Goal: Transaction & Acquisition: Purchase product/service

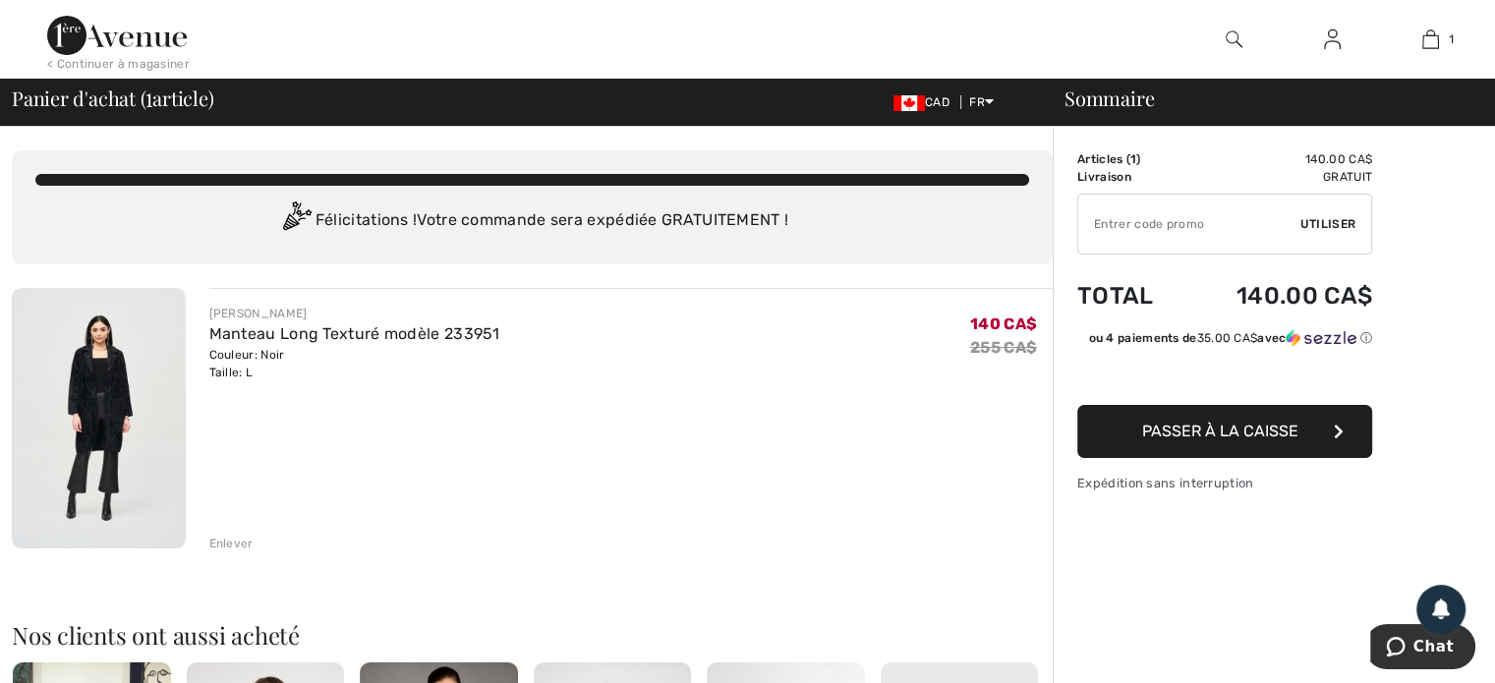
click at [1277, 427] on span "Passer à la caisse" at bounding box center [1220, 431] width 156 height 19
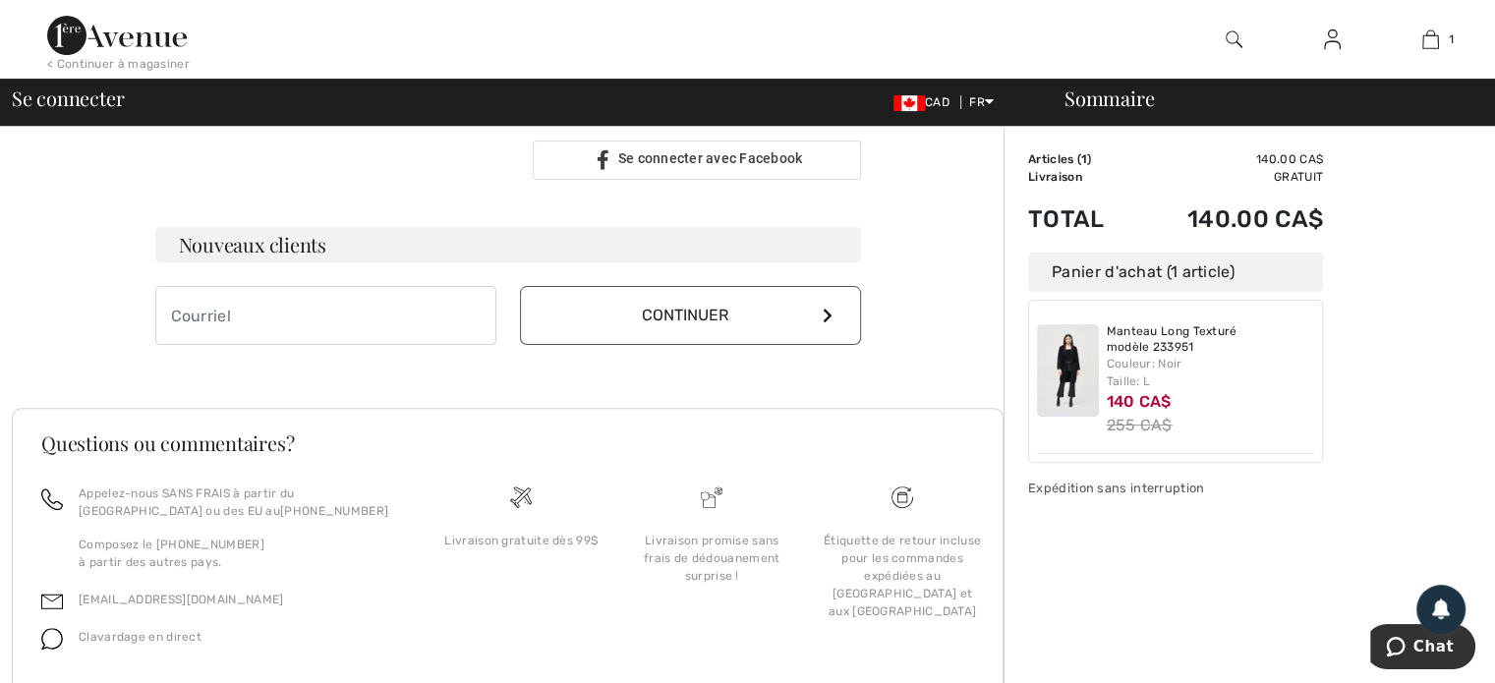
scroll to position [602, 0]
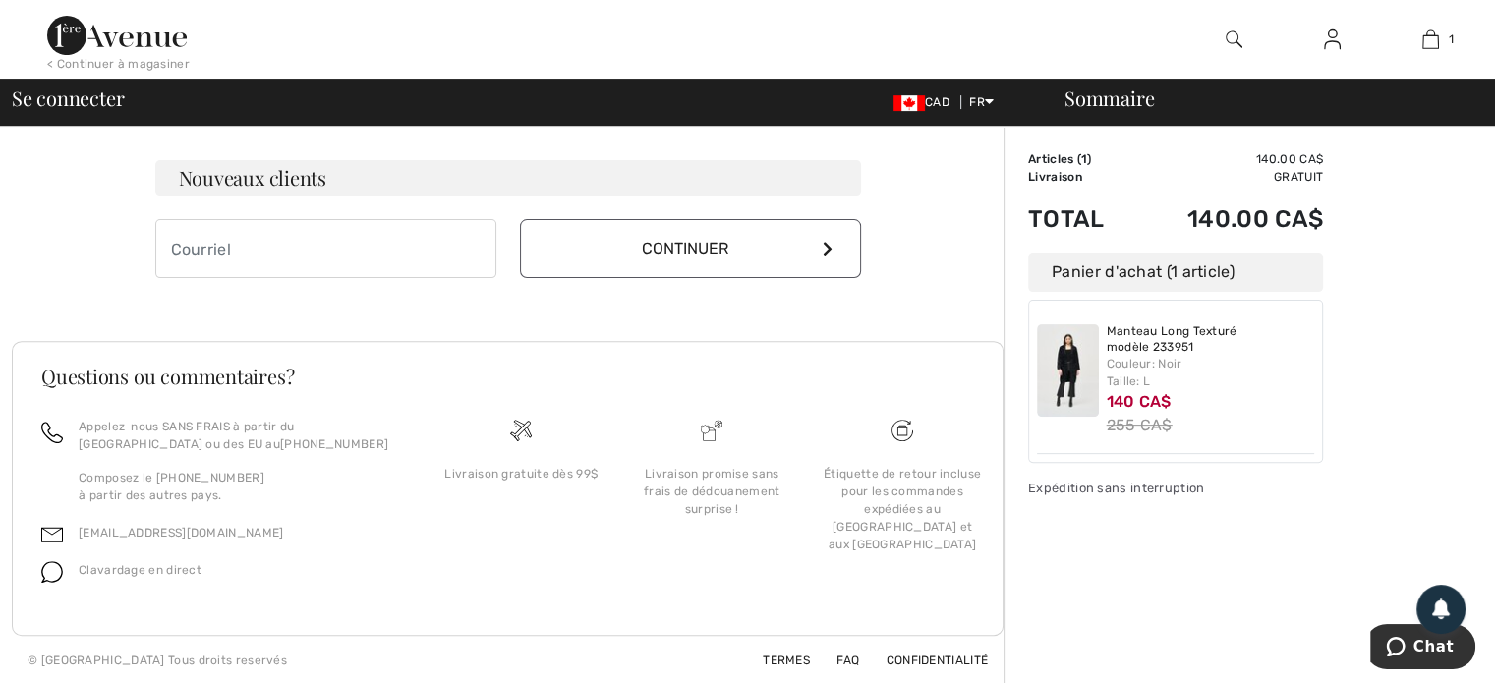
click at [1394, 417] on div "Sommaire Description Articles ( 1 ) 140.00 CA$ Code promo 0.00 CA$ Livraison Gr…" at bounding box center [1248, 104] width 491 height 1160
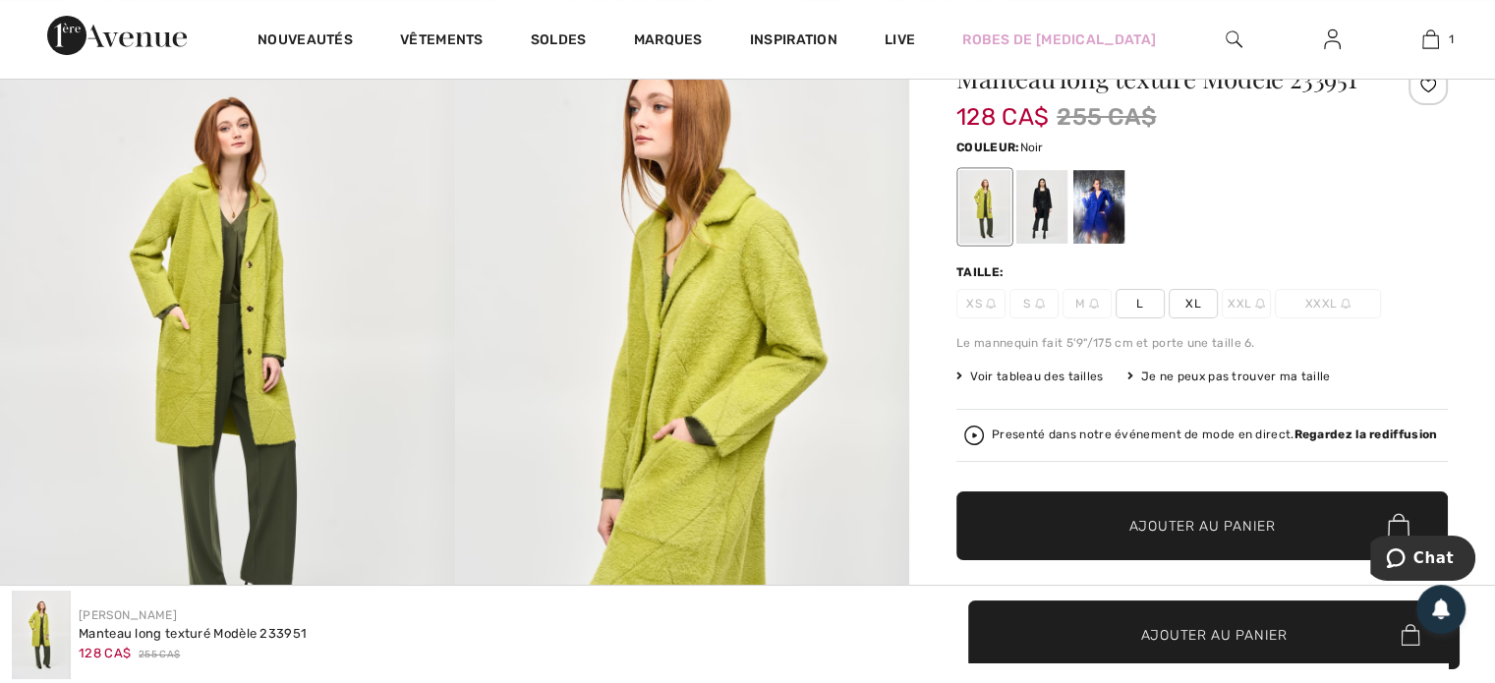
click at [1032, 217] on div at bounding box center [1041, 207] width 51 height 74
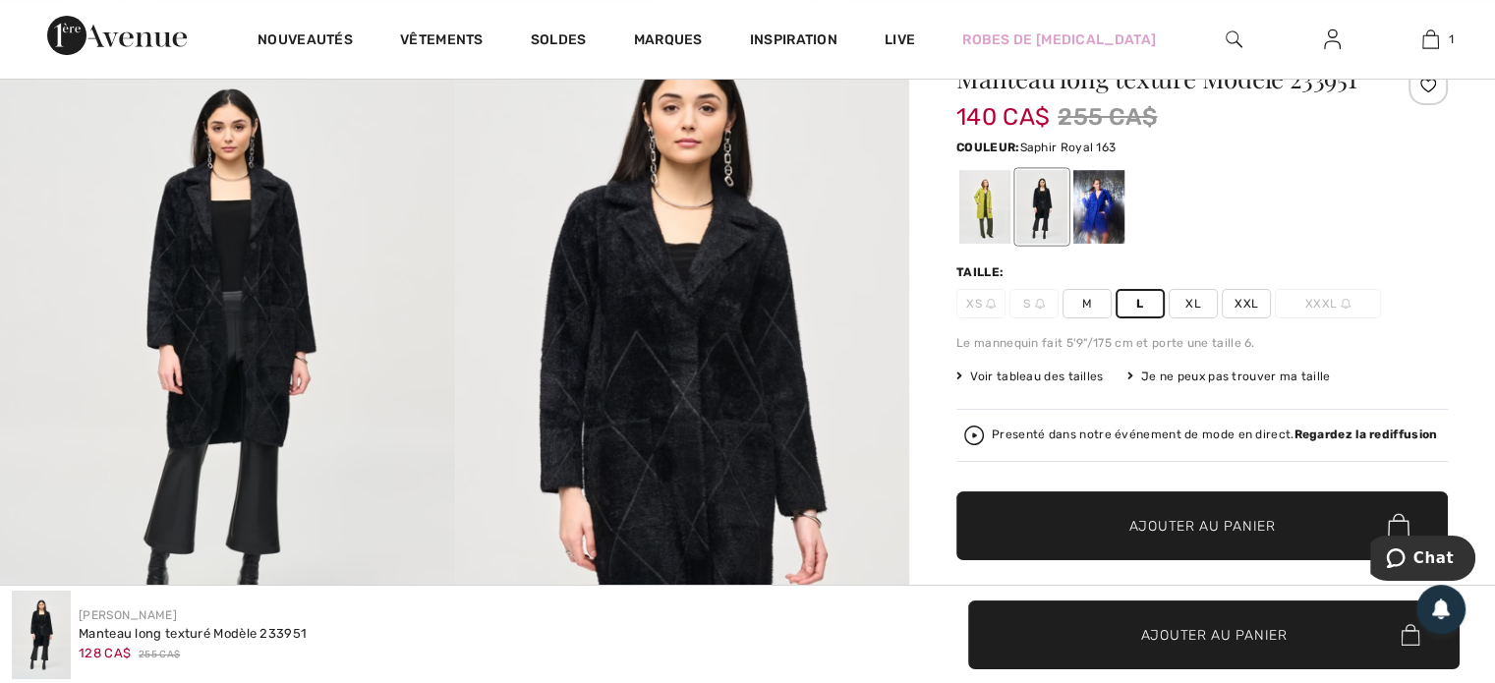
click at [1108, 210] on div at bounding box center [1098, 207] width 51 height 74
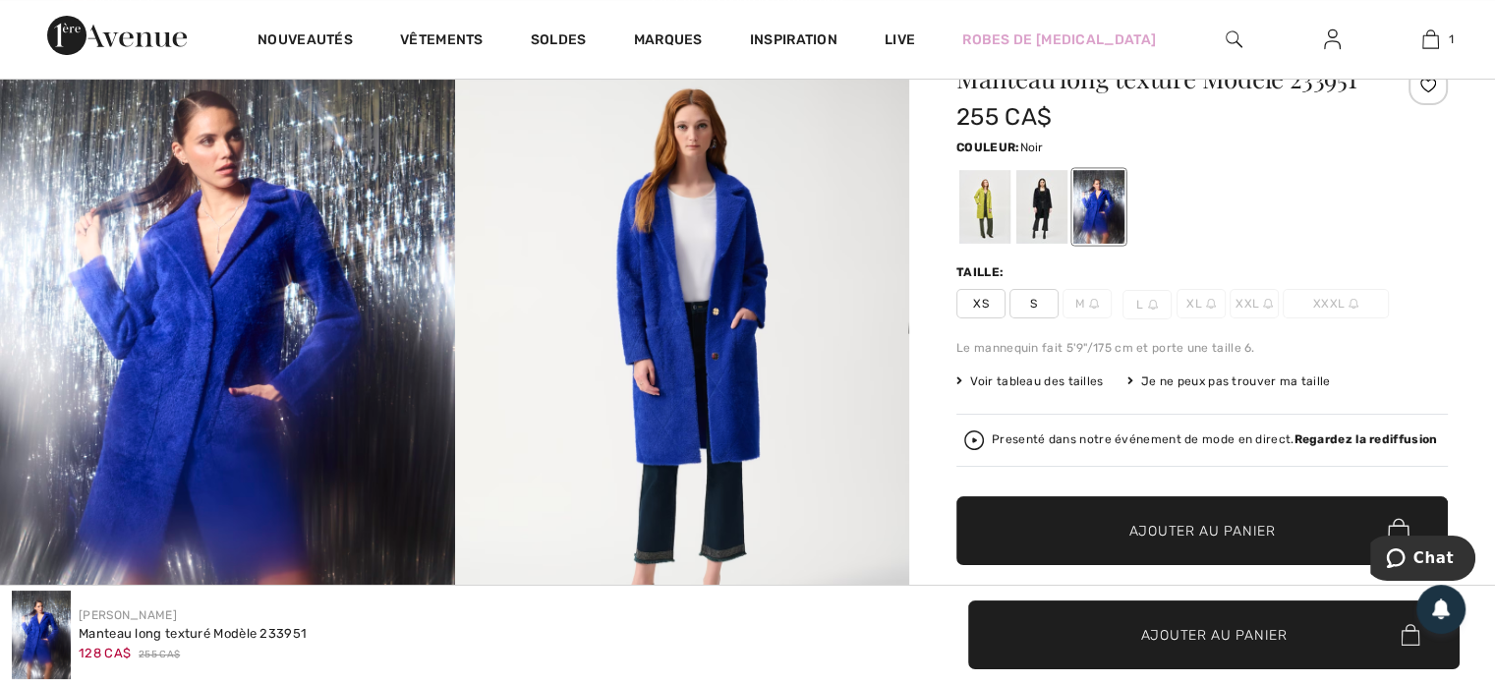
click at [1052, 212] on div at bounding box center [1041, 207] width 51 height 74
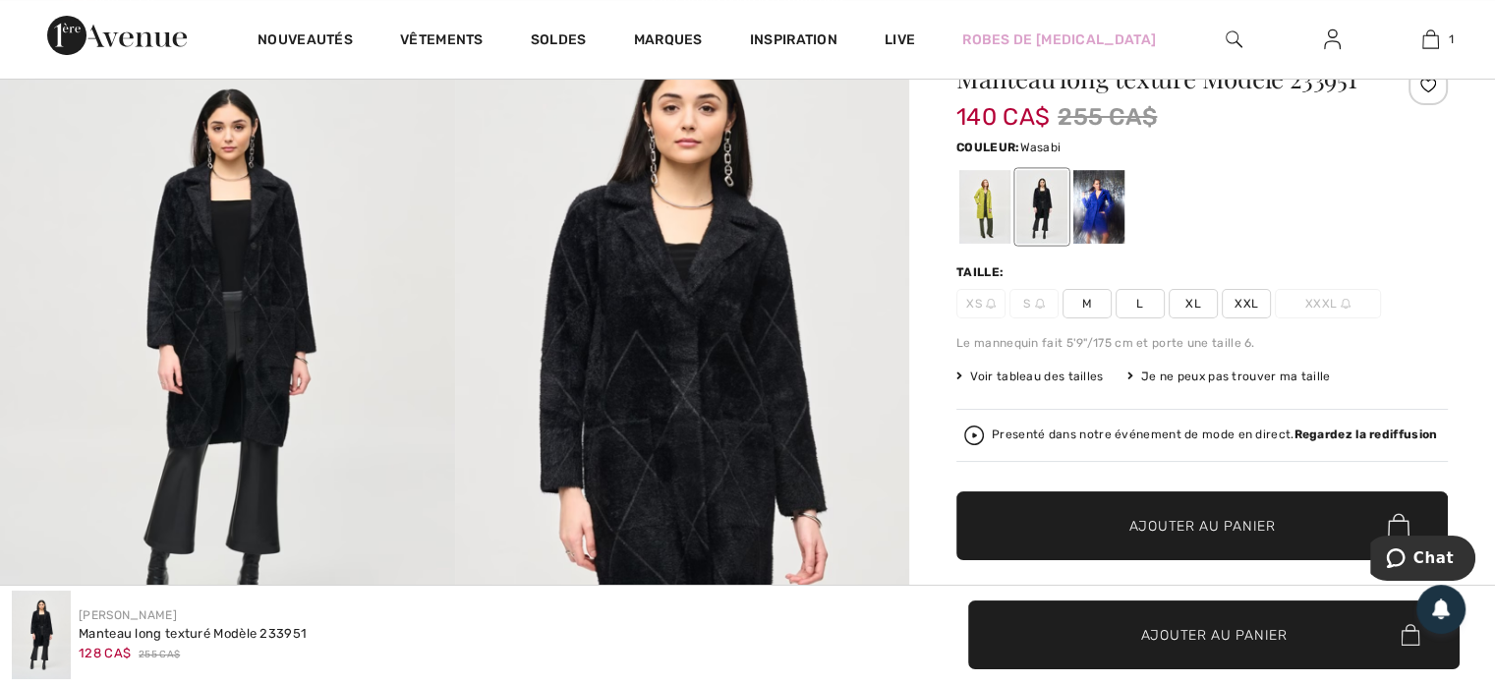
click at [985, 219] on div at bounding box center [984, 207] width 51 height 74
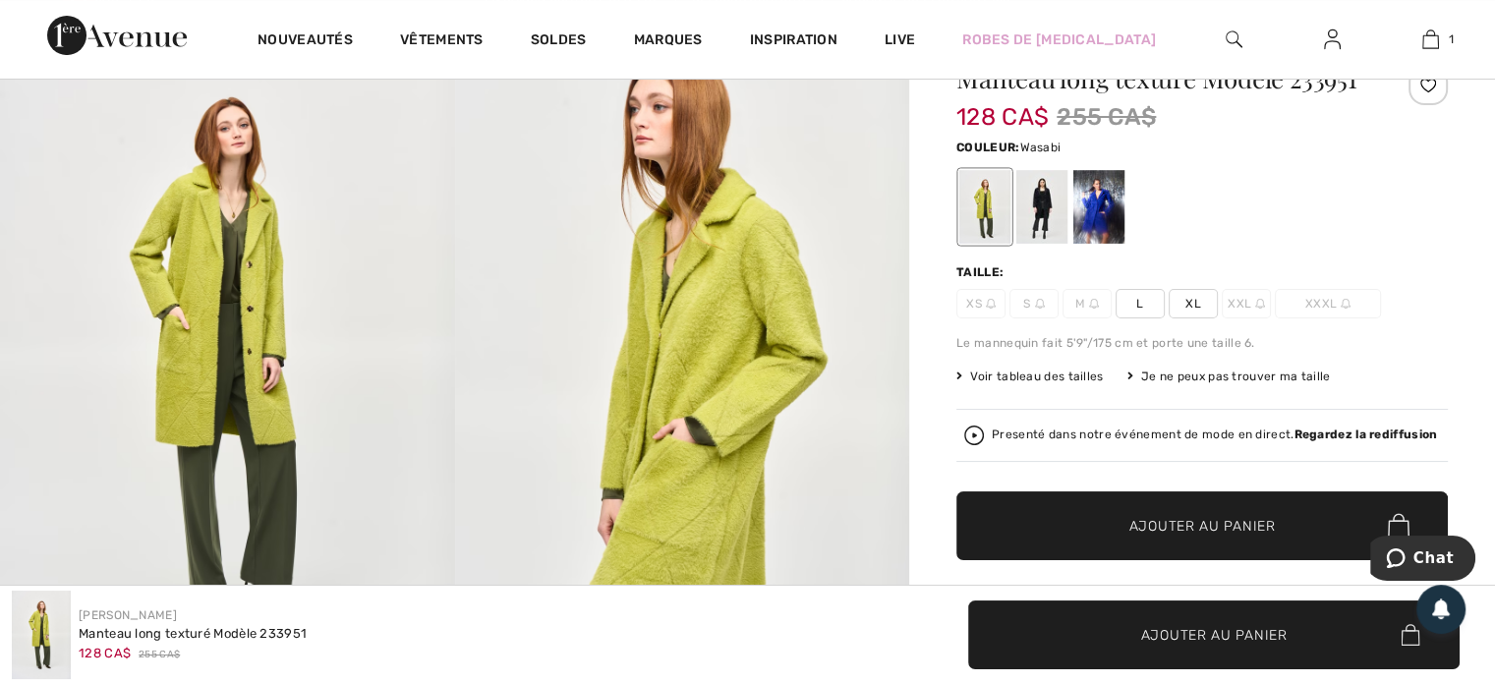
click at [1132, 304] on span "L" at bounding box center [1139, 303] width 49 height 29
click at [1170, 516] on span "Ajouter au panier" at bounding box center [1202, 526] width 146 height 21
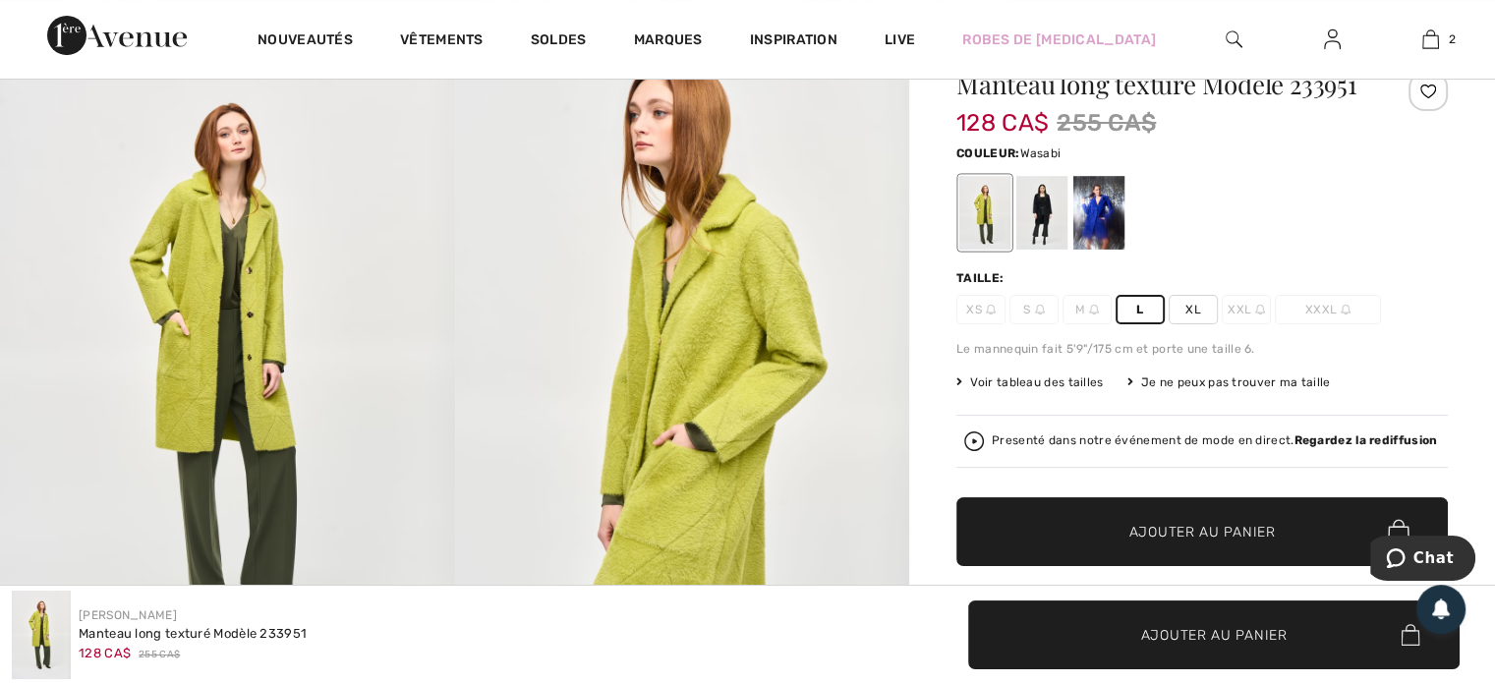
scroll to position [96, 0]
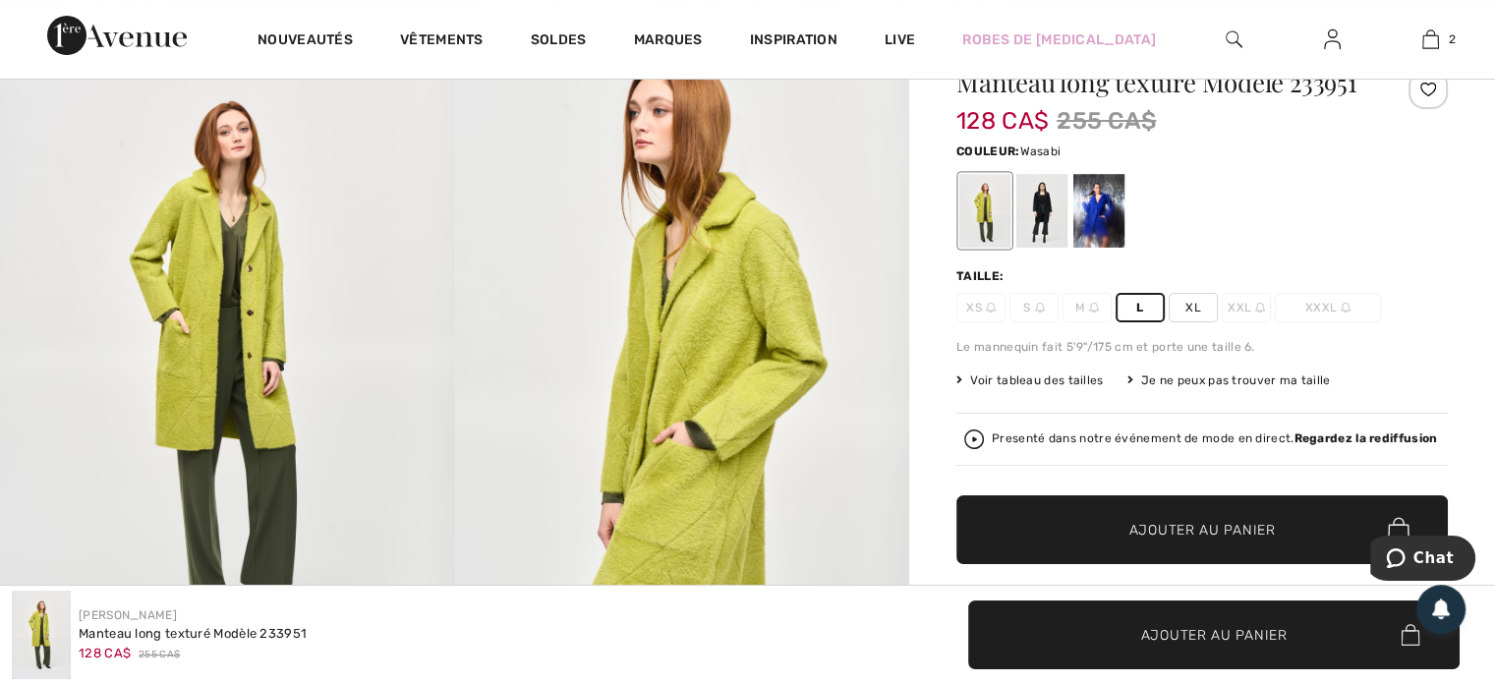
click at [1104, 216] on div at bounding box center [1098, 211] width 51 height 74
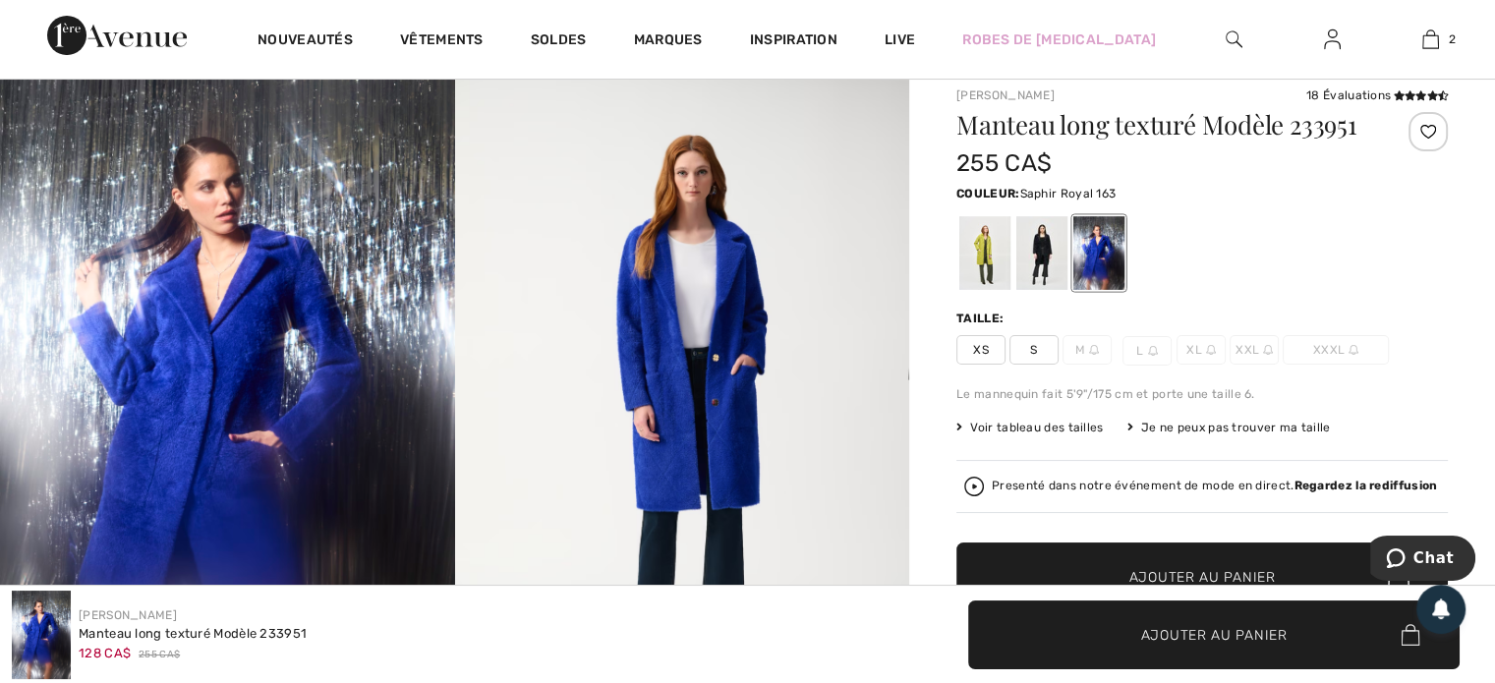
scroll to position [47, 0]
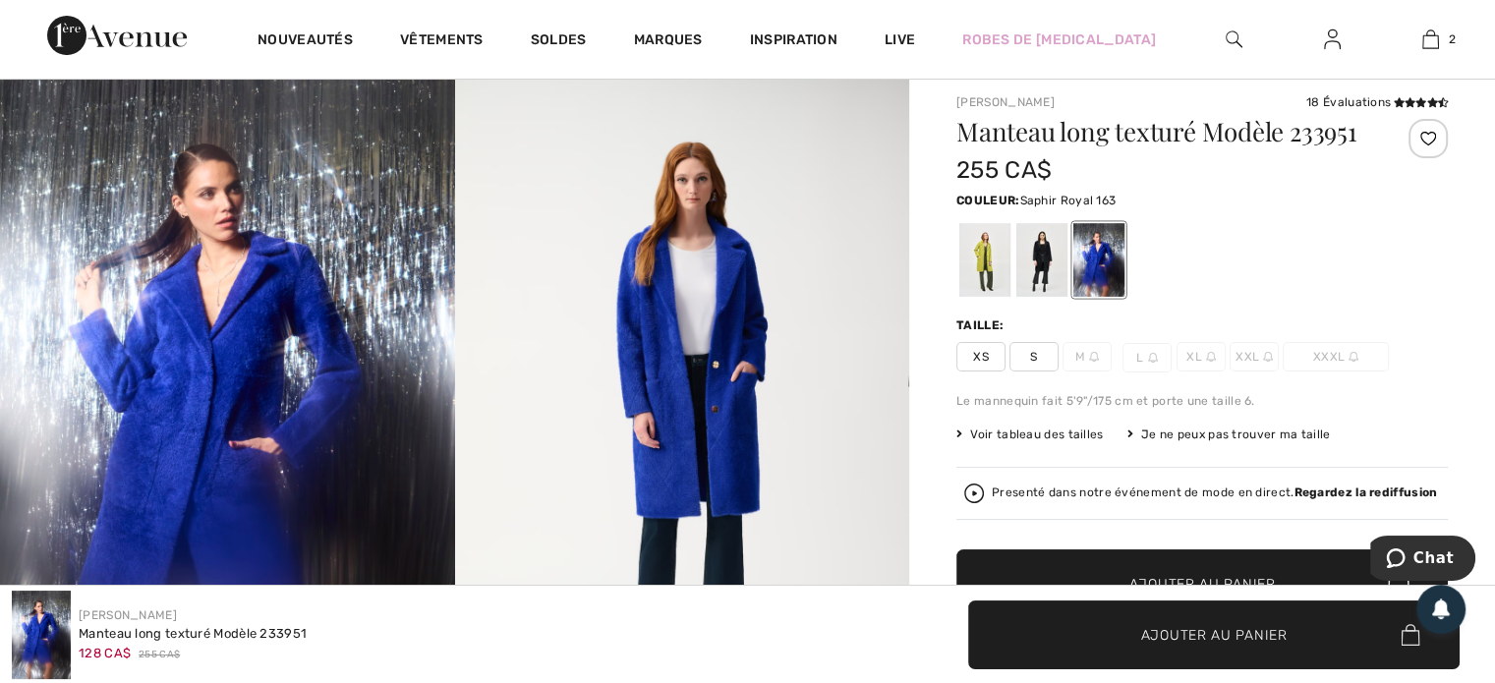
click at [976, 276] on div at bounding box center [984, 260] width 51 height 74
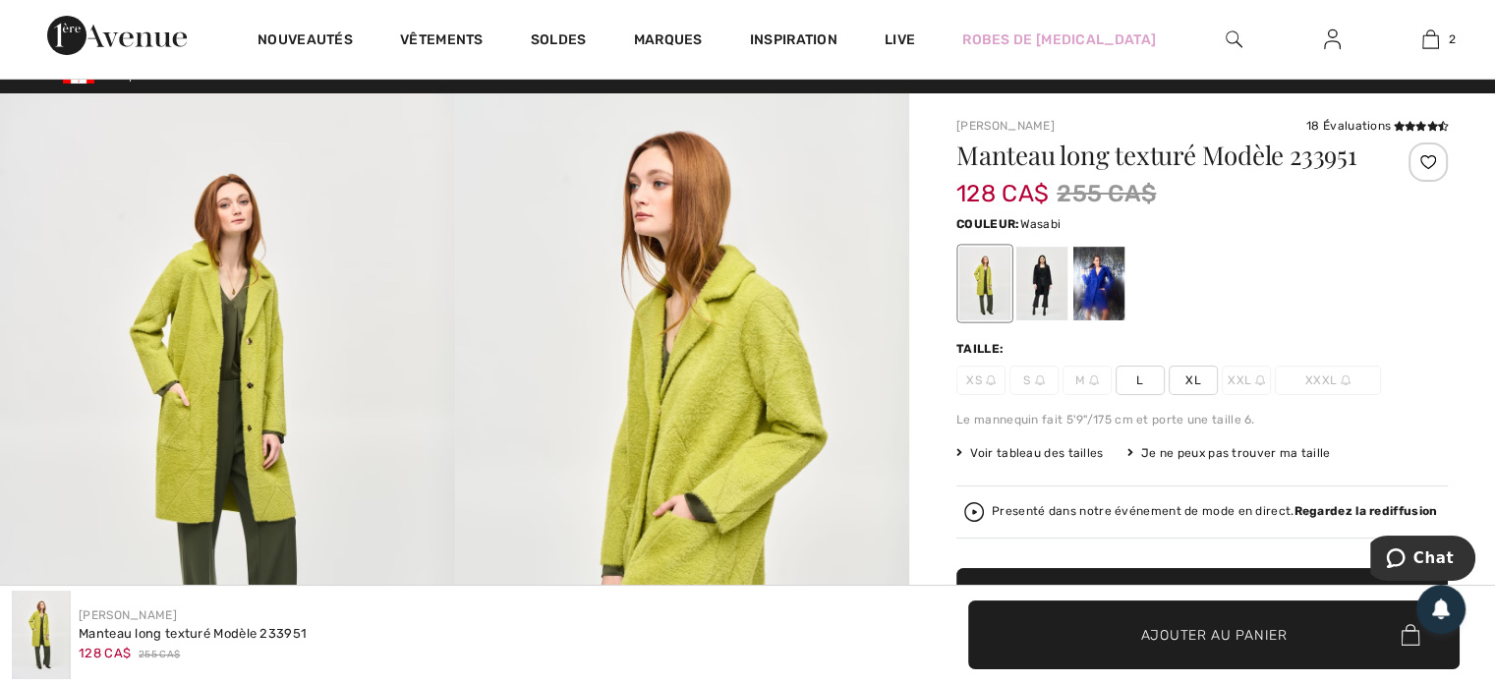
scroll to position [18, 0]
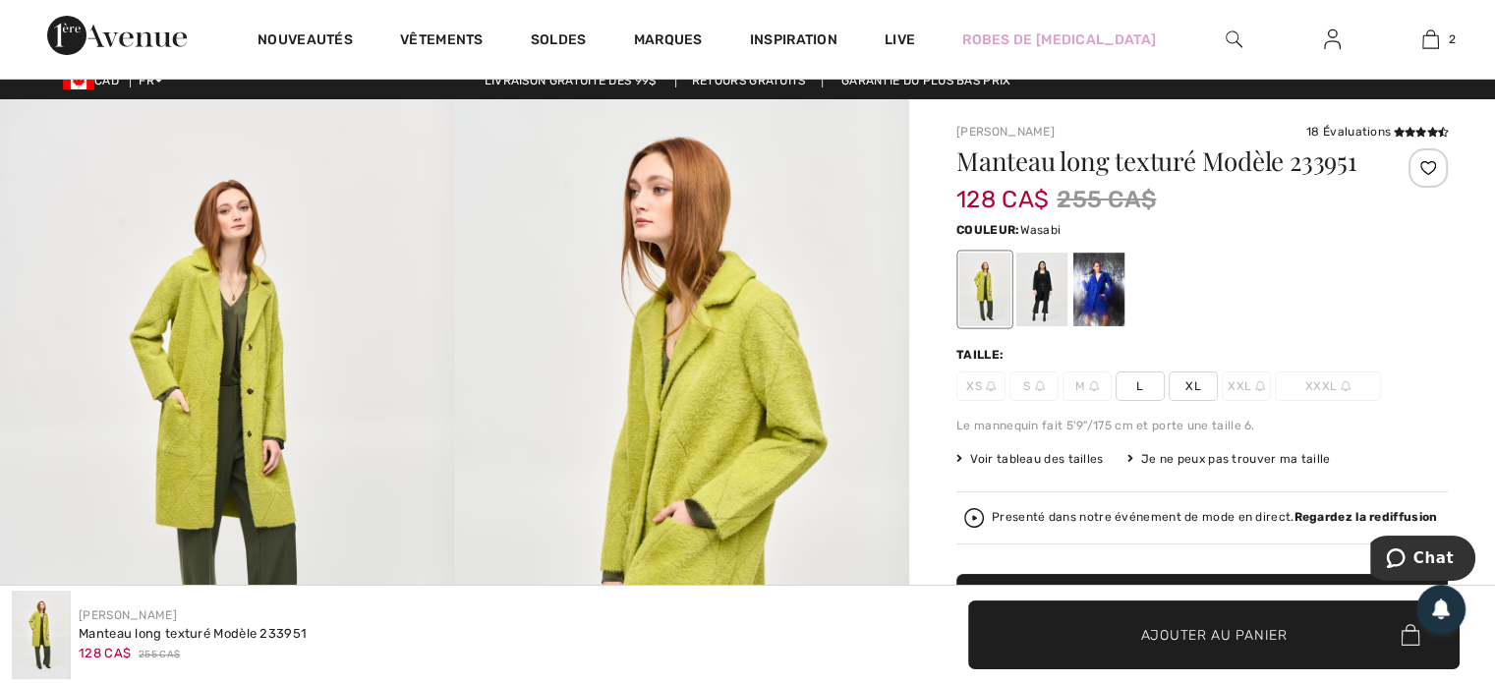
click at [1045, 286] on div at bounding box center [1041, 290] width 51 height 74
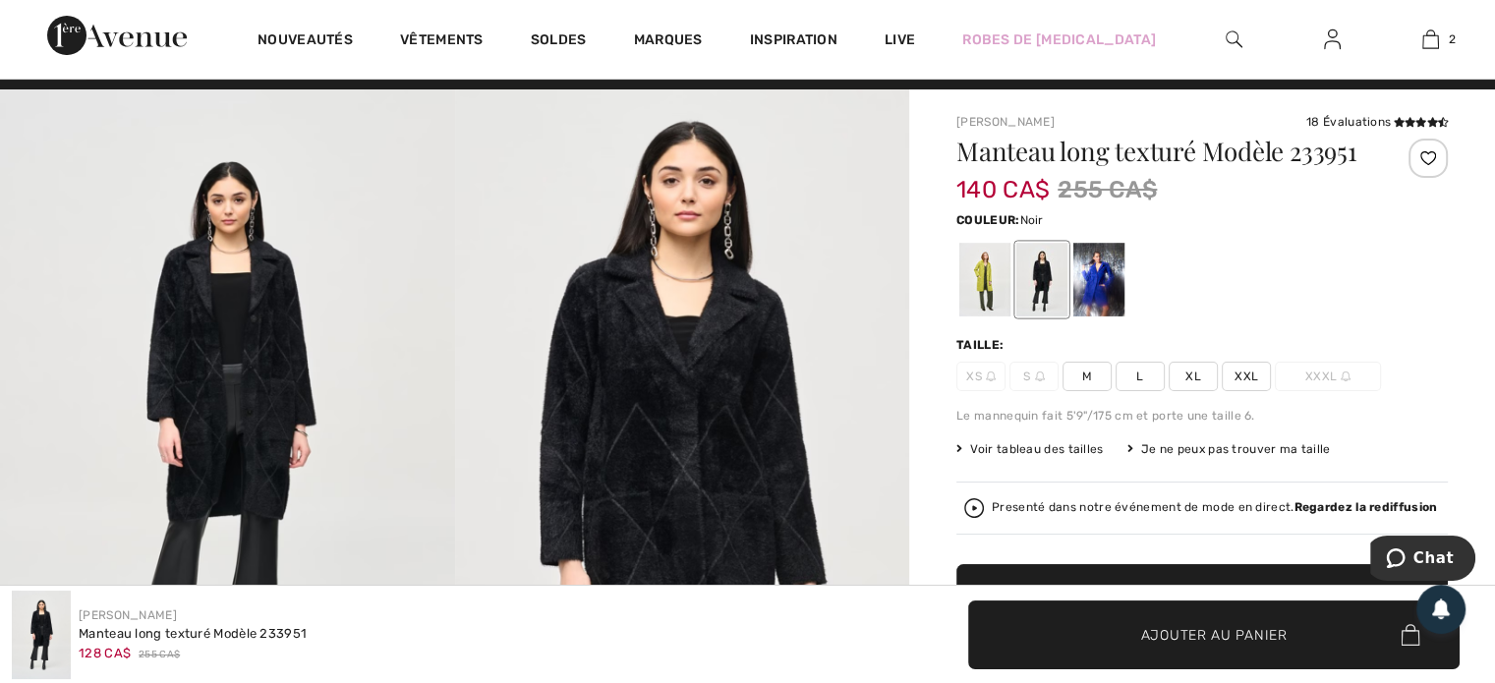
scroll to position [30, 0]
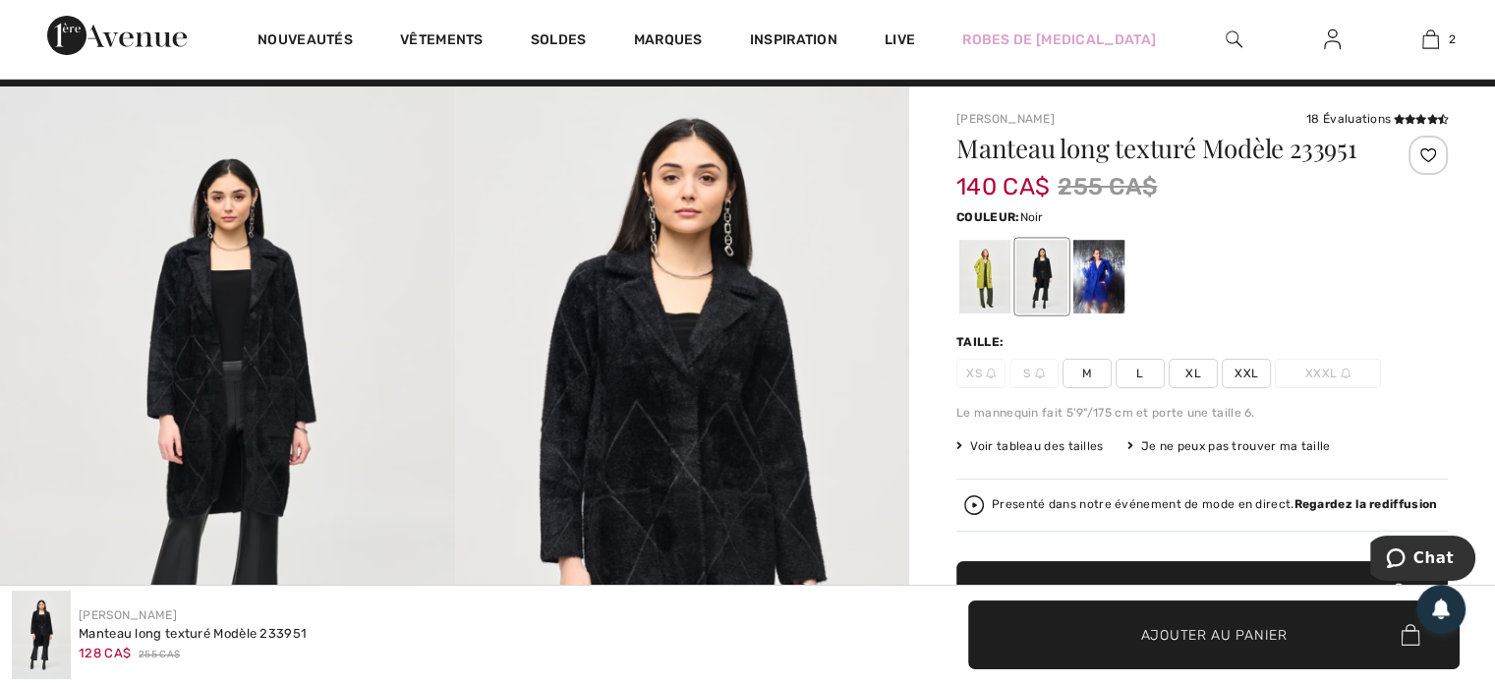
click at [980, 286] on div at bounding box center [984, 277] width 51 height 74
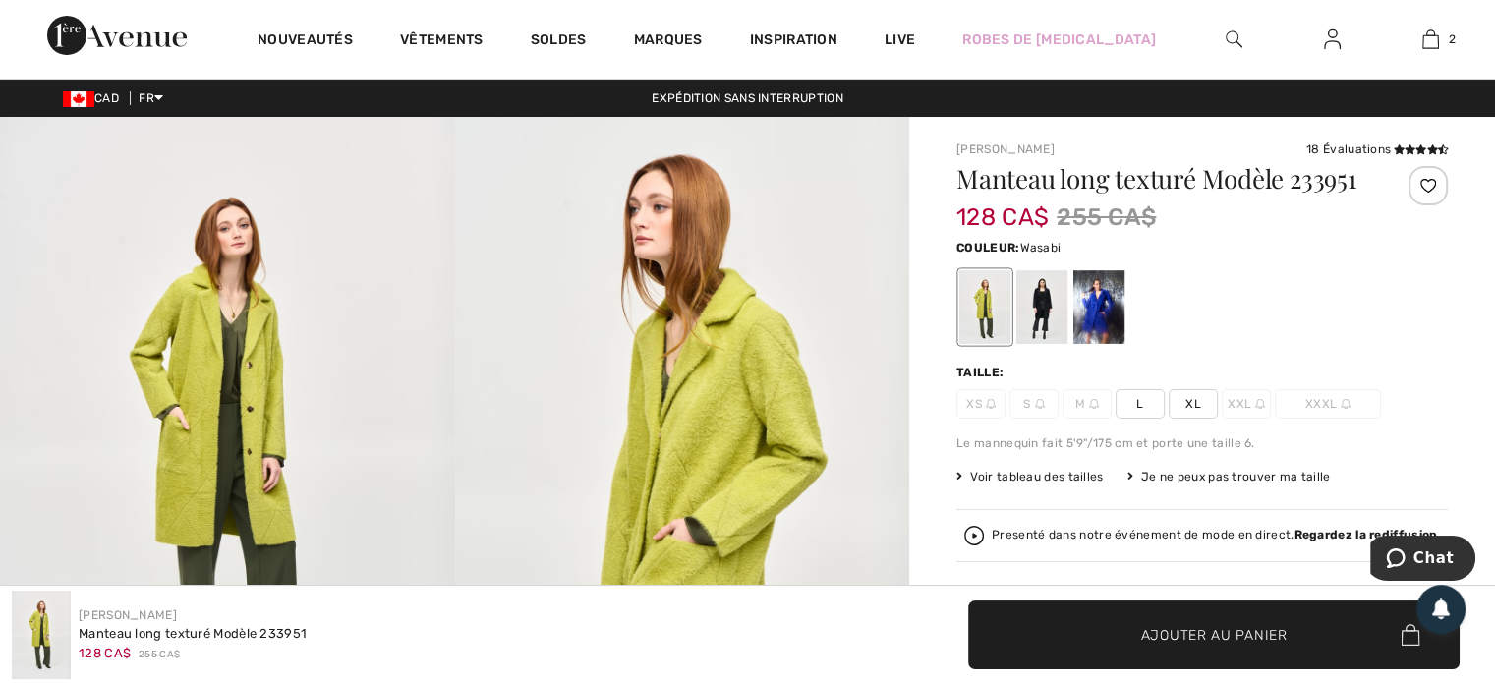
scroll to position [35, 0]
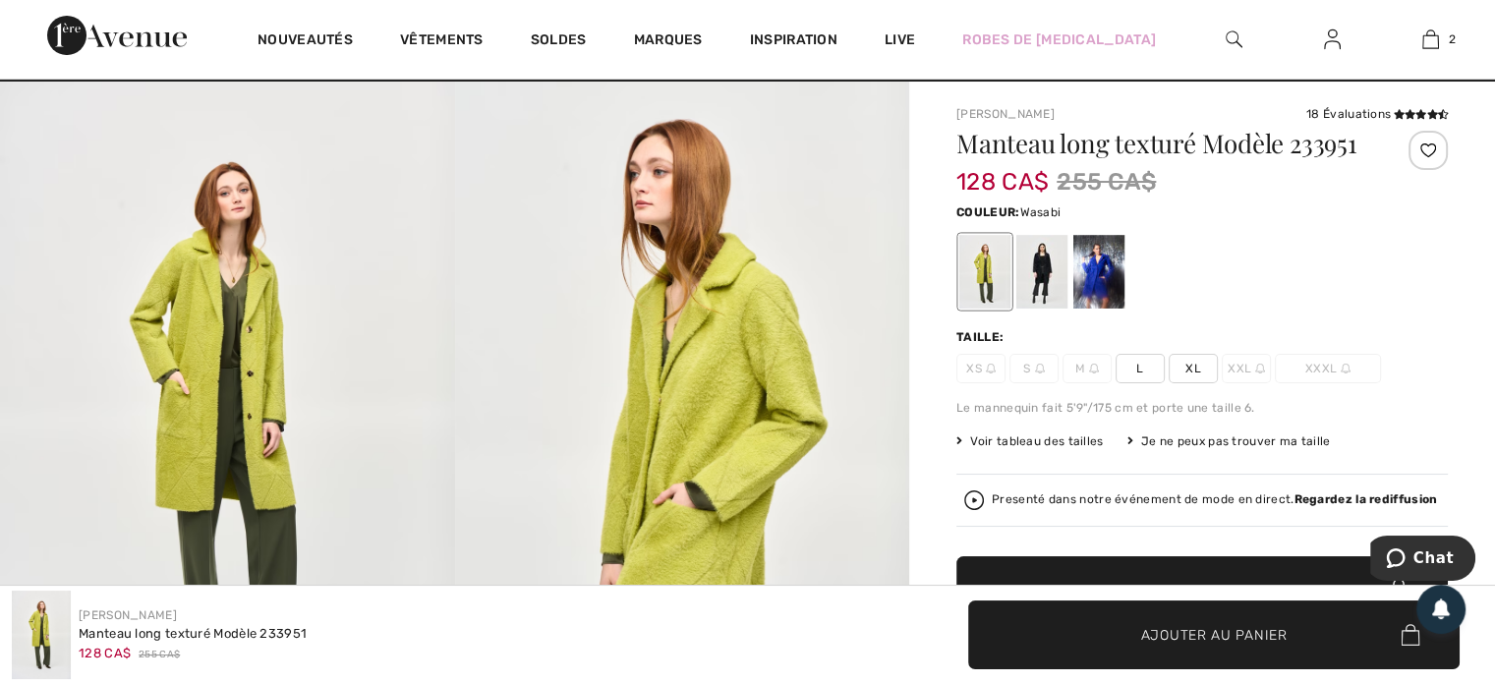
click at [1045, 256] on div at bounding box center [1041, 272] width 51 height 74
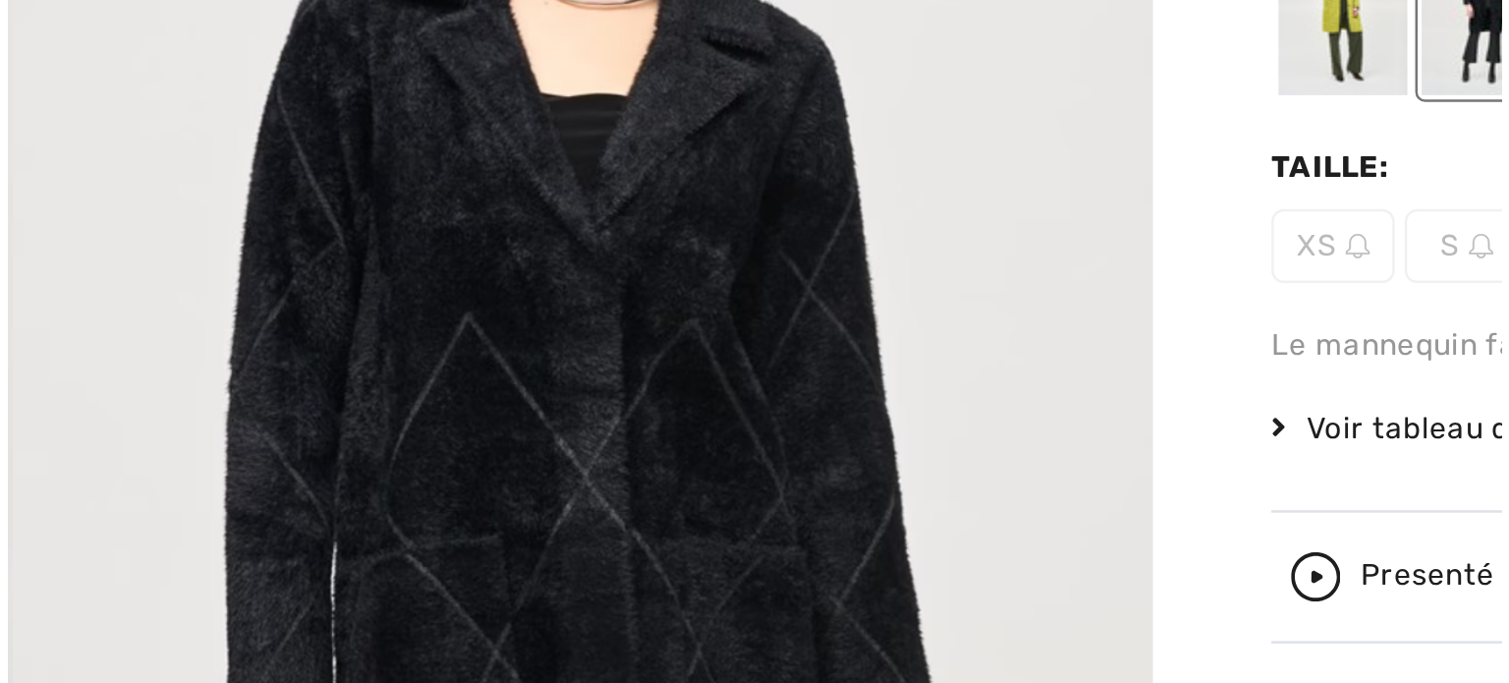
scroll to position [4, 0]
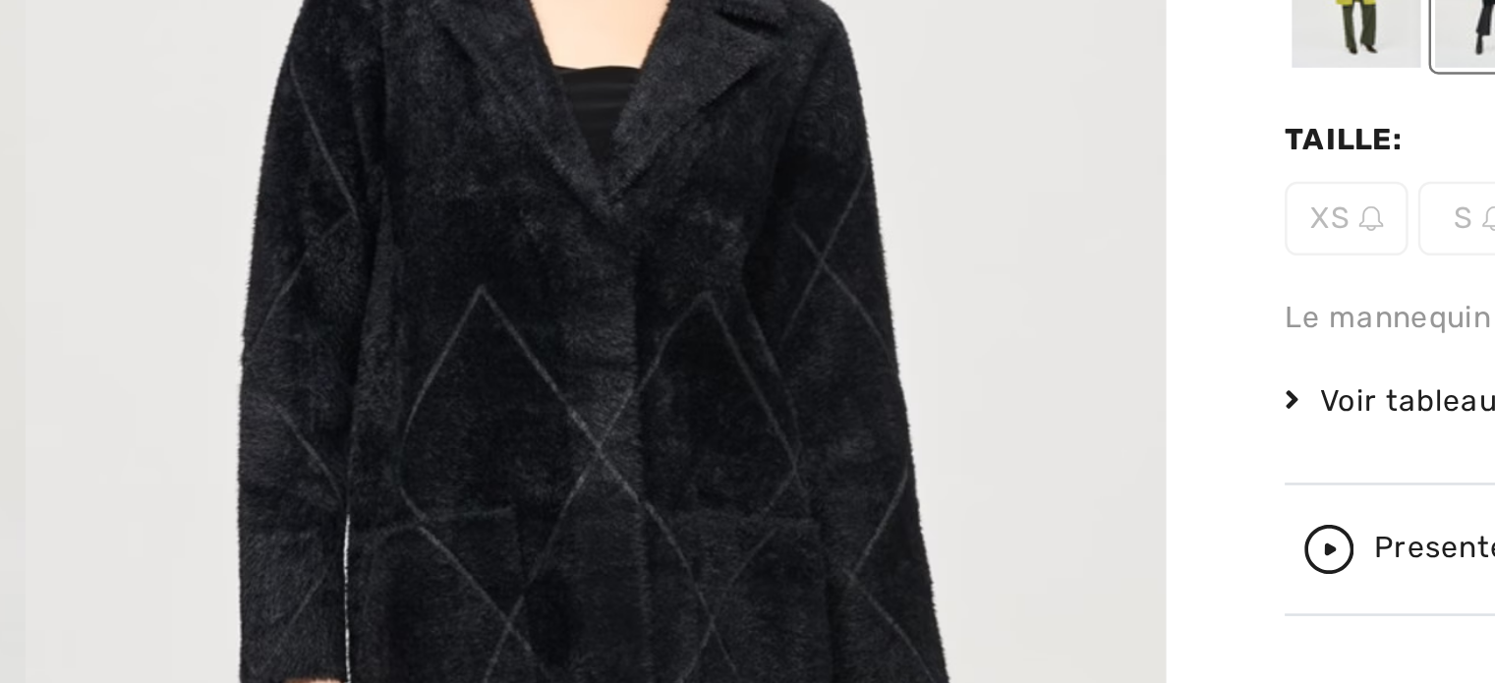
click at [828, 451] on img at bounding box center [682, 454] width 455 height 682
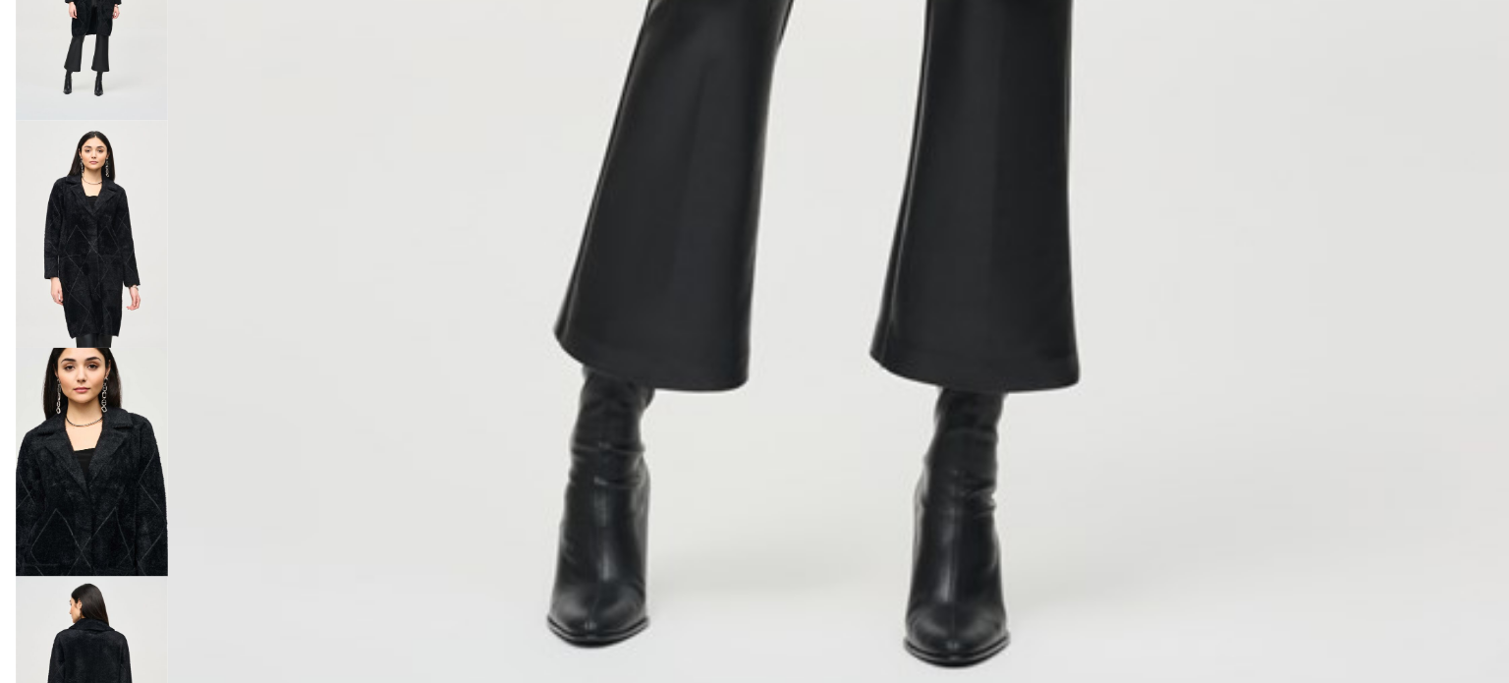
scroll to position [73, 0]
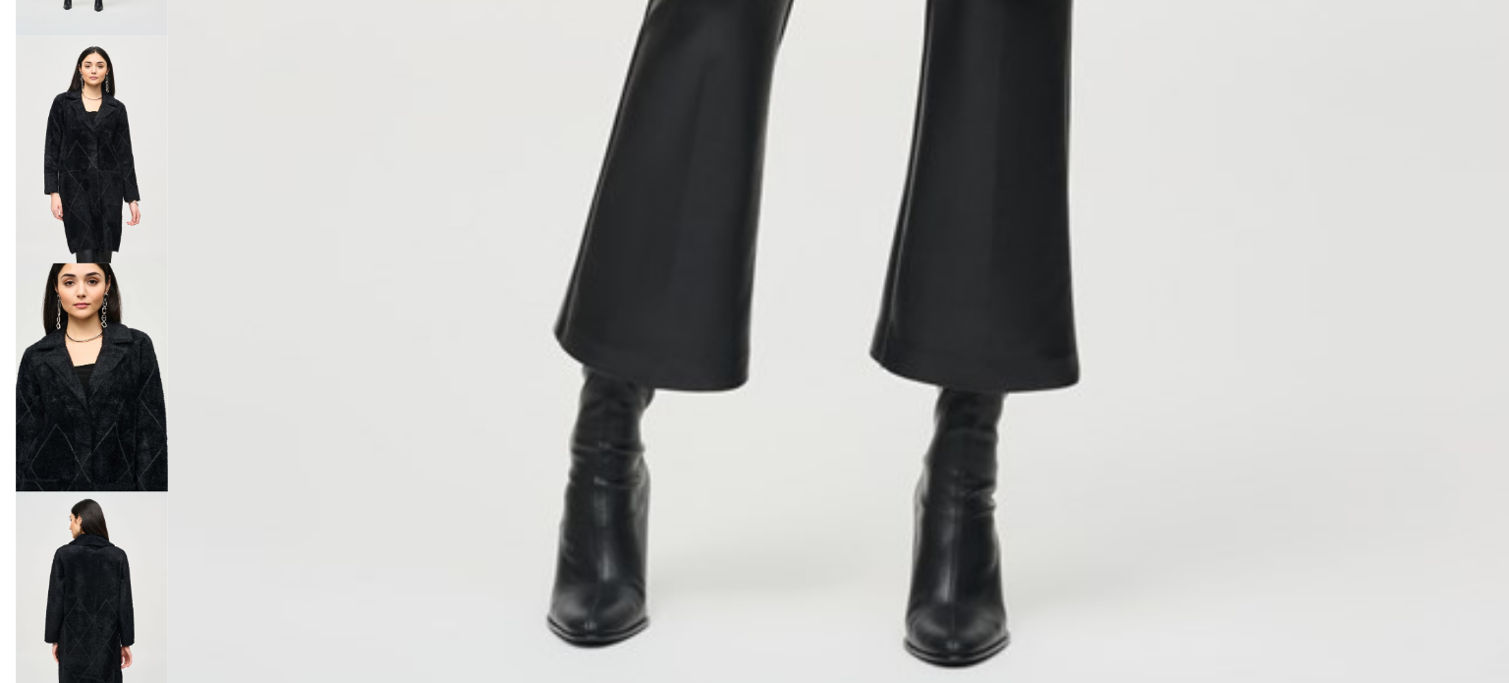
click at [97, 591] on img at bounding box center [79, 614] width 131 height 197
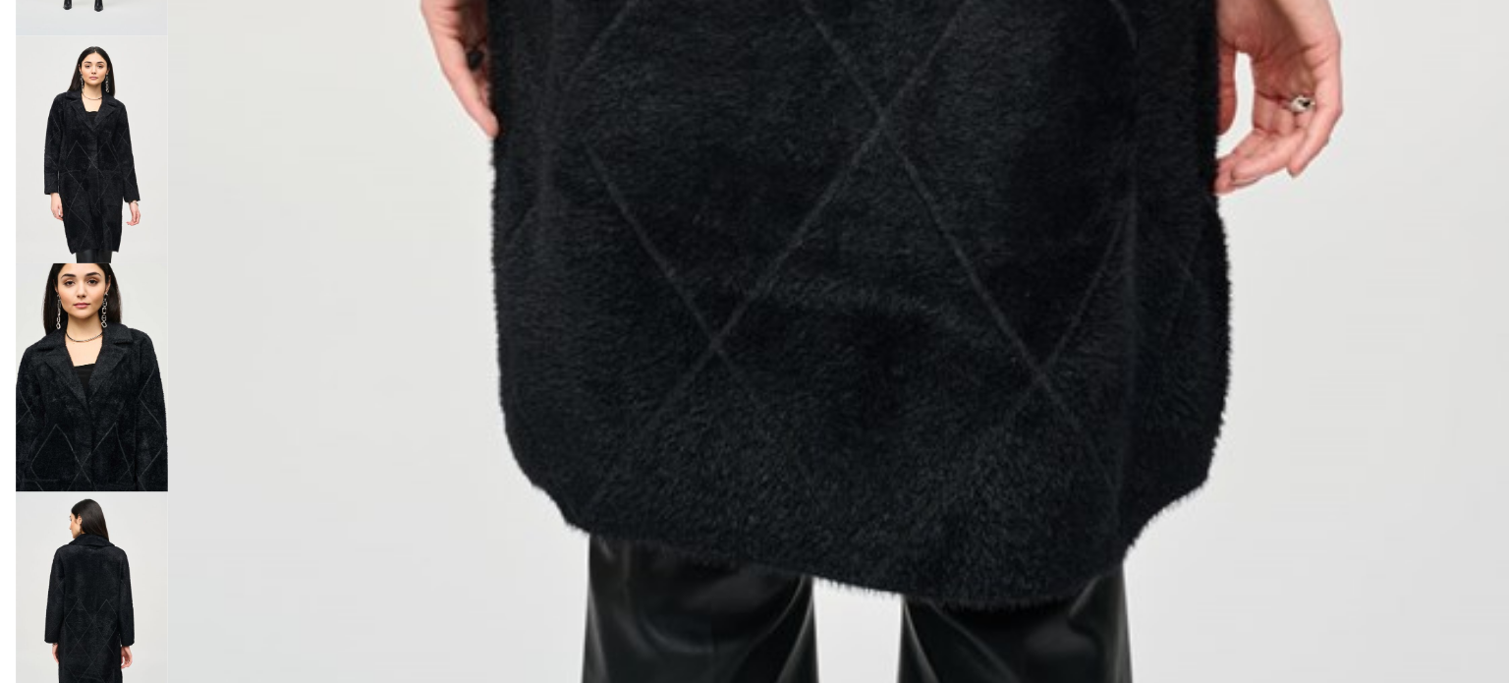
scroll to position [1558, 0]
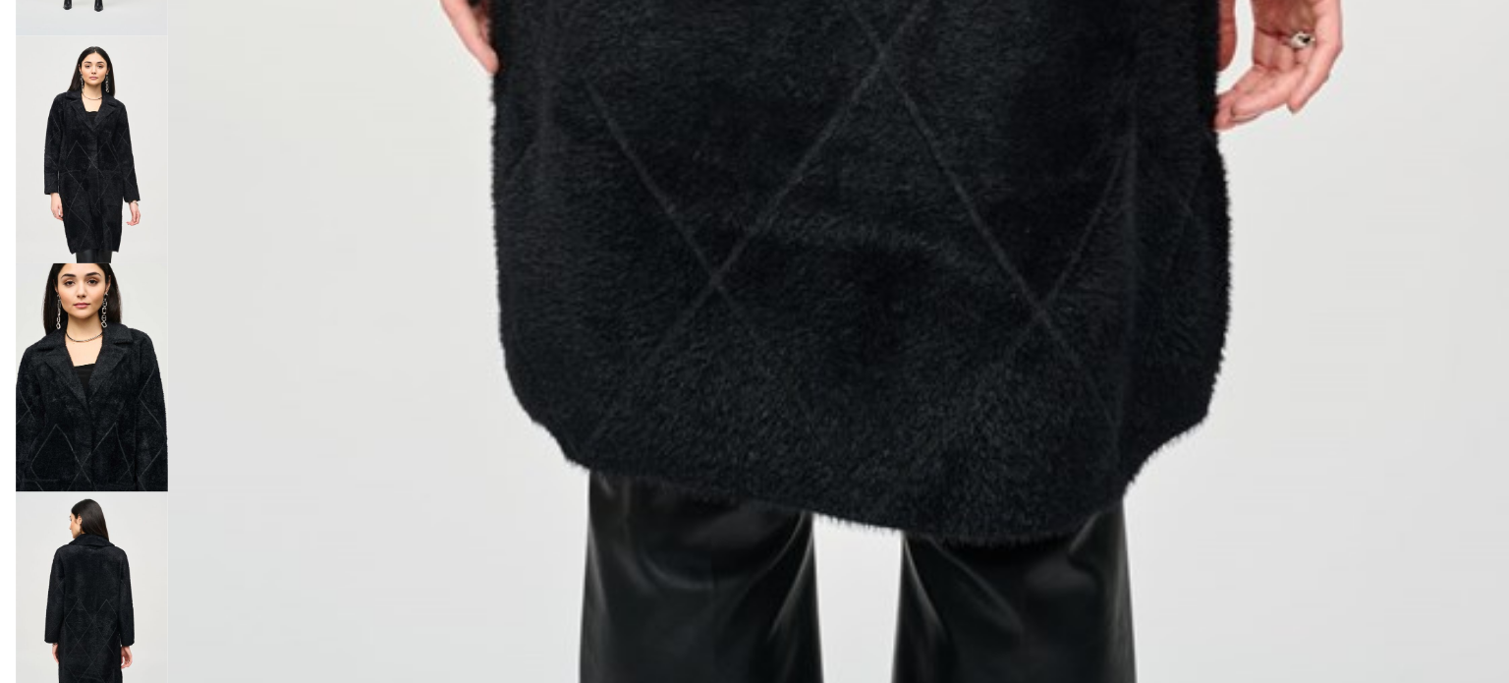
click at [113, 409] on img at bounding box center [79, 417] width 131 height 197
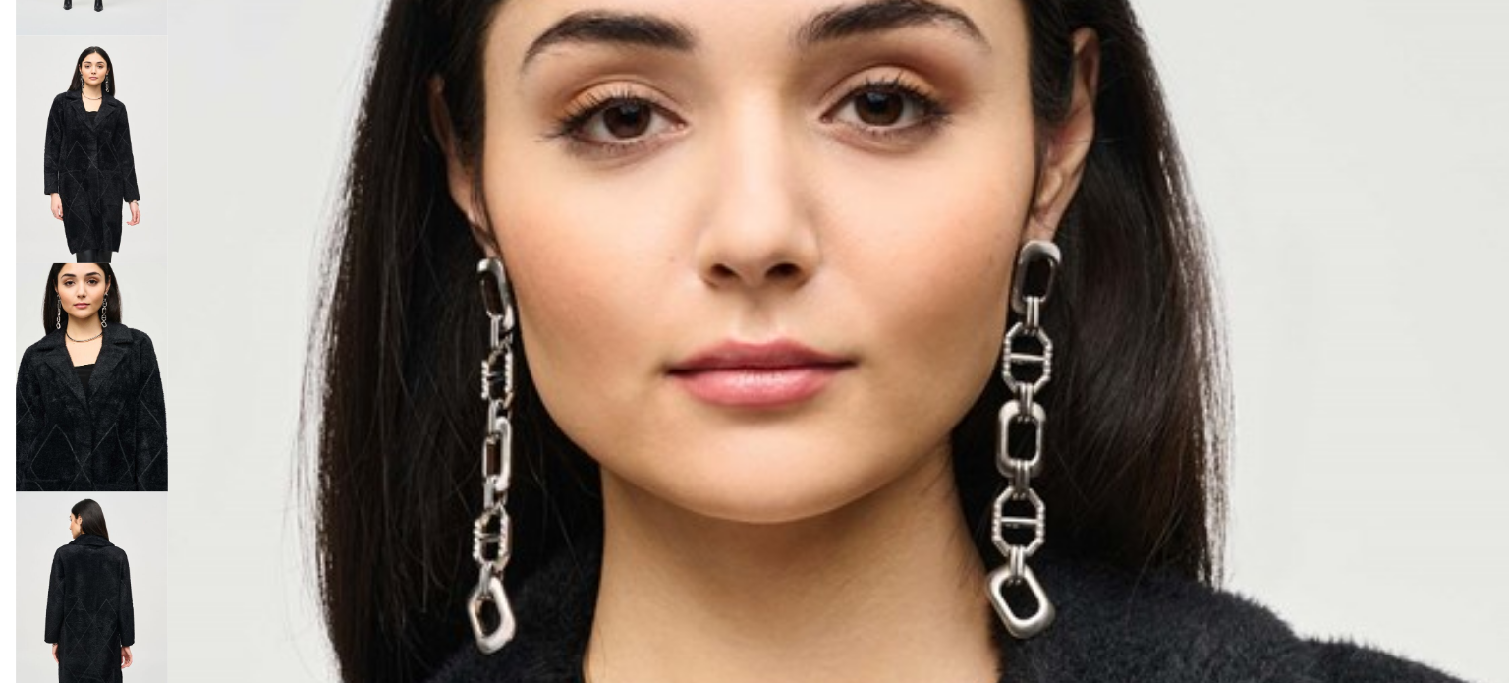
scroll to position [4, 0]
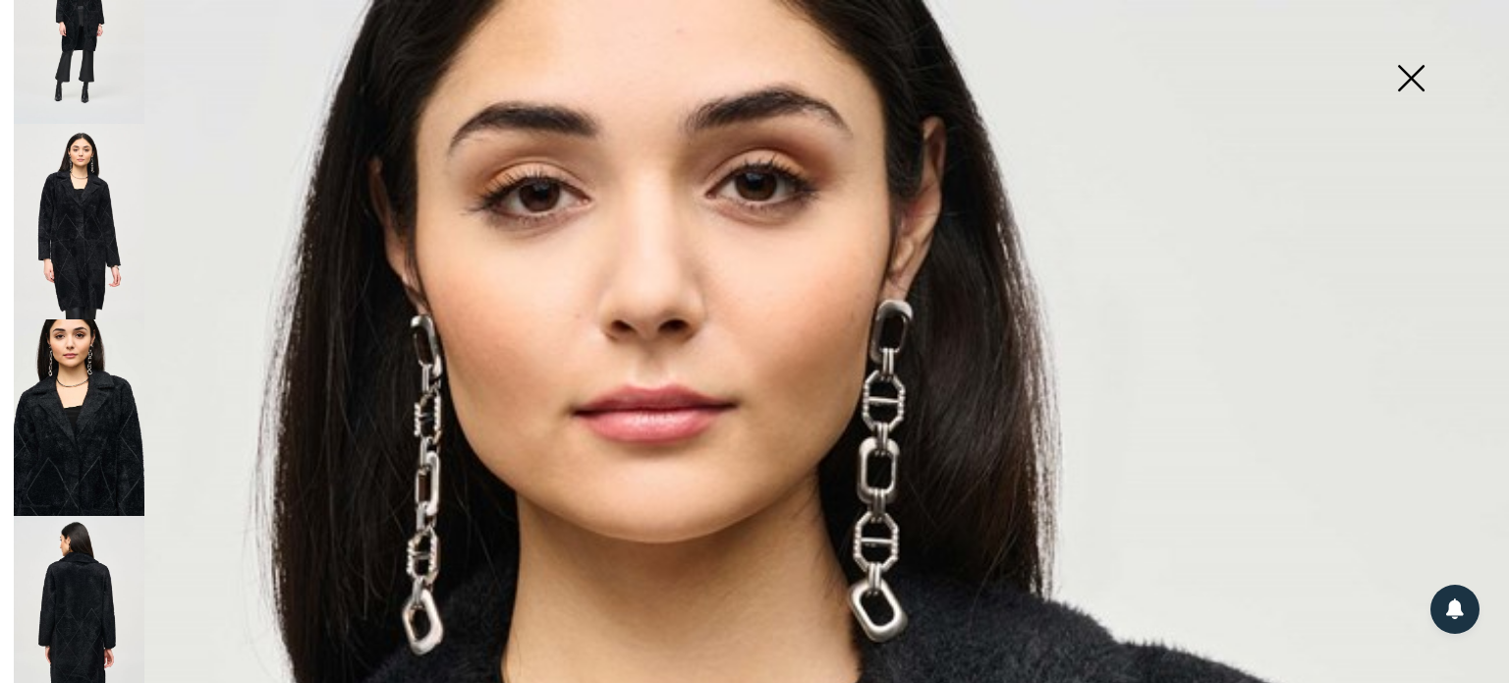
click at [71, 26] on img at bounding box center [79, 25] width 131 height 197
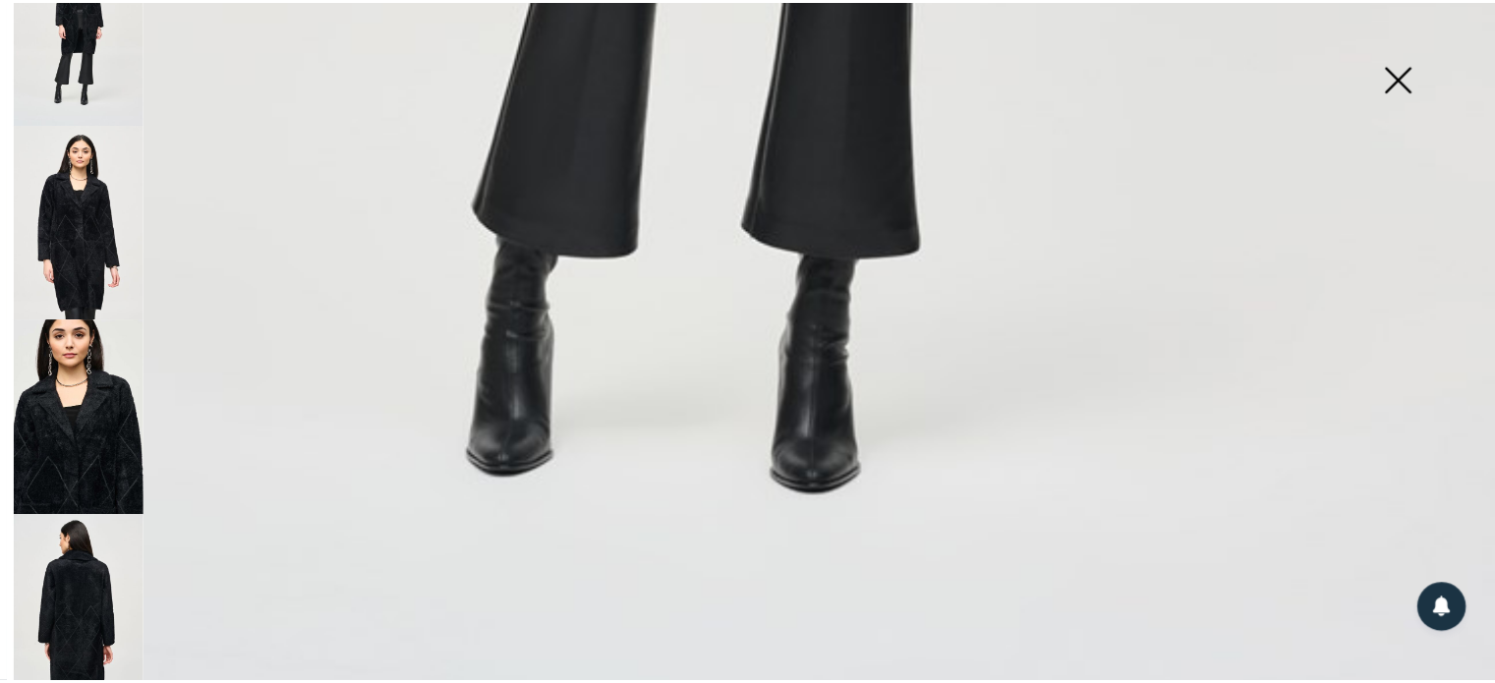
scroll to position [1558, 0]
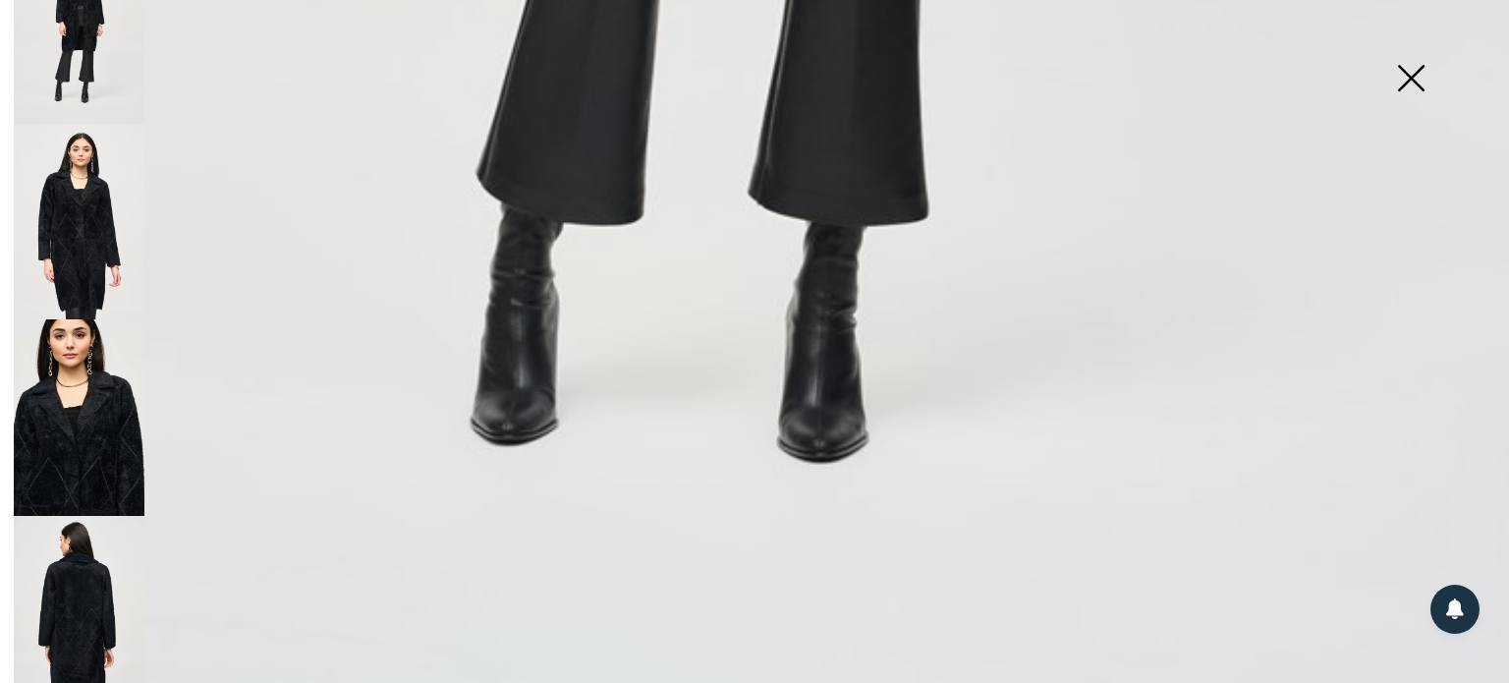
click at [84, 623] on img at bounding box center [79, 614] width 131 height 197
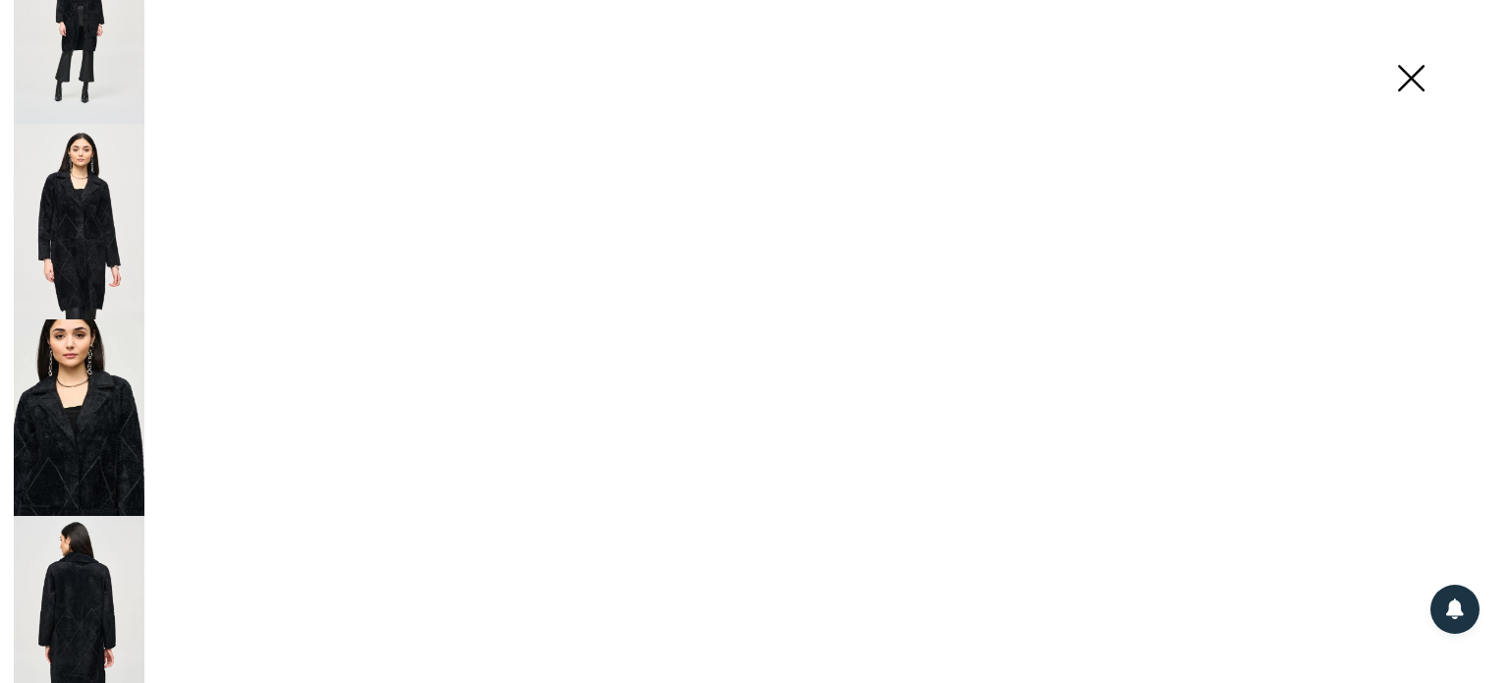
click at [91, 193] on img at bounding box center [79, 222] width 131 height 197
click at [104, 36] on img at bounding box center [79, 25] width 131 height 197
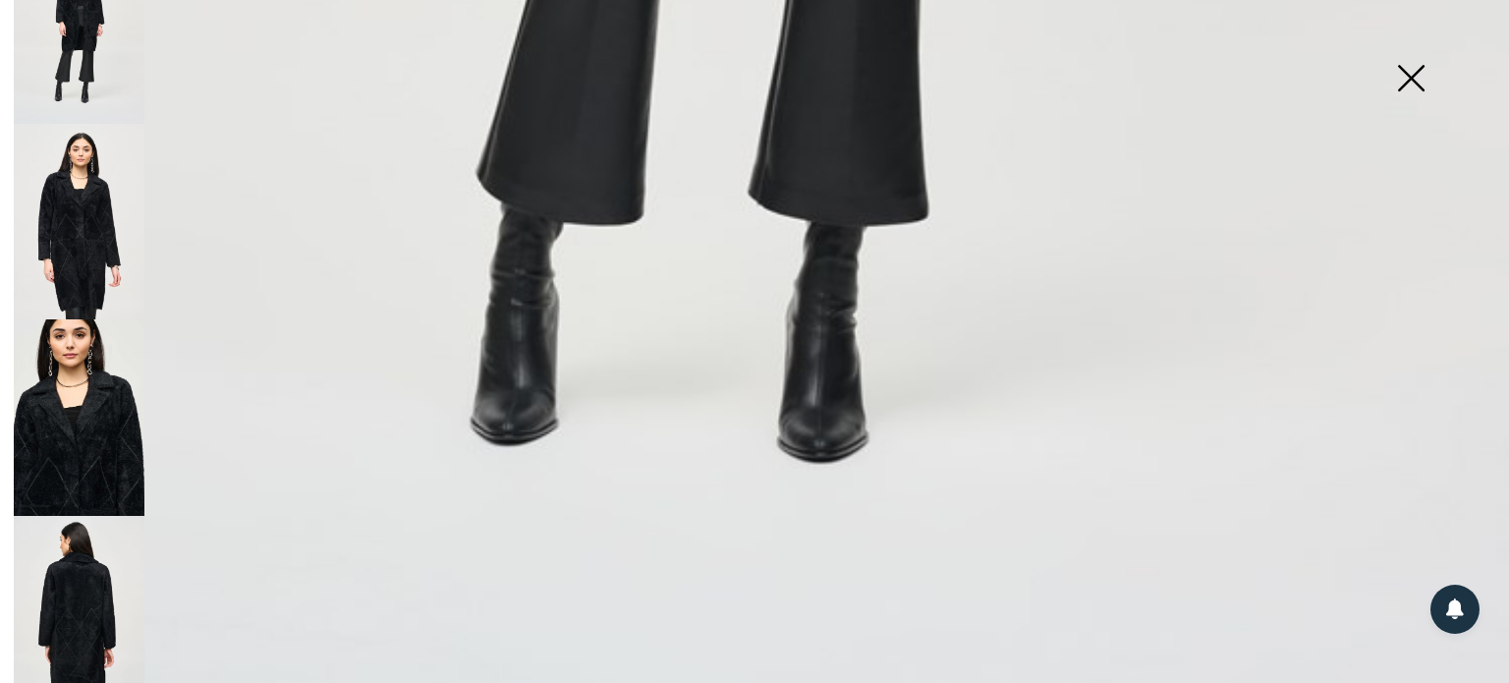
click at [1412, 78] on img at bounding box center [1411, 79] width 98 height 101
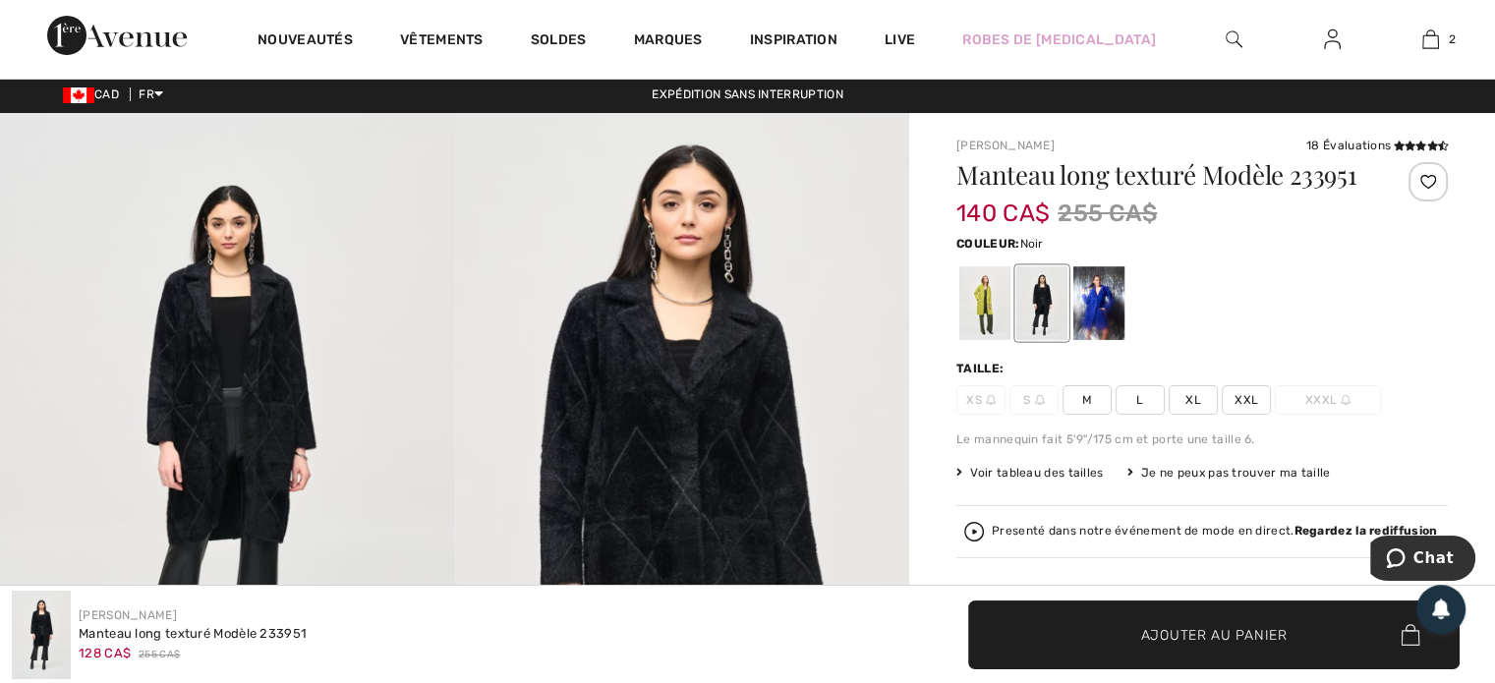
scroll to position [1536, 0]
click at [975, 292] on div at bounding box center [984, 303] width 51 height 74
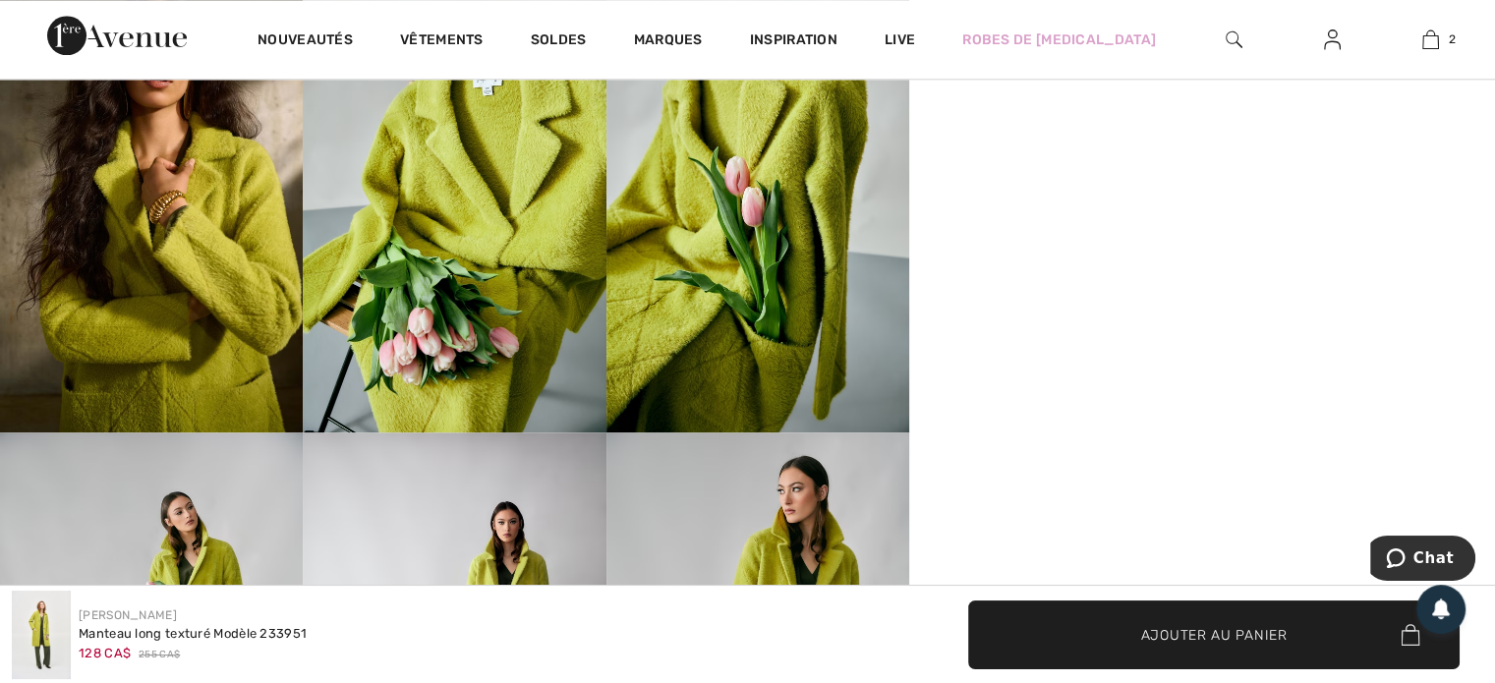
scroll to position [2187, 0]
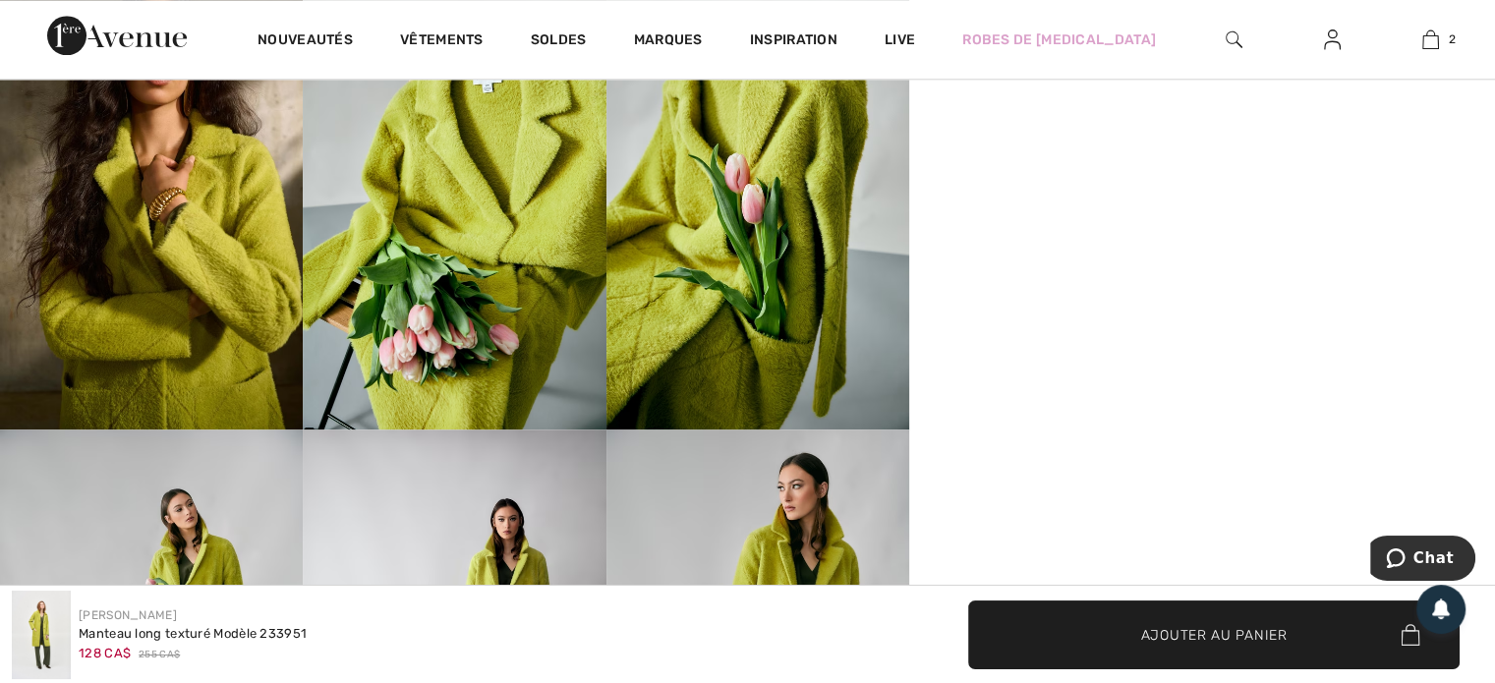
click at [197, 263] on img at bounding box center [151, 201] width 303 height 454
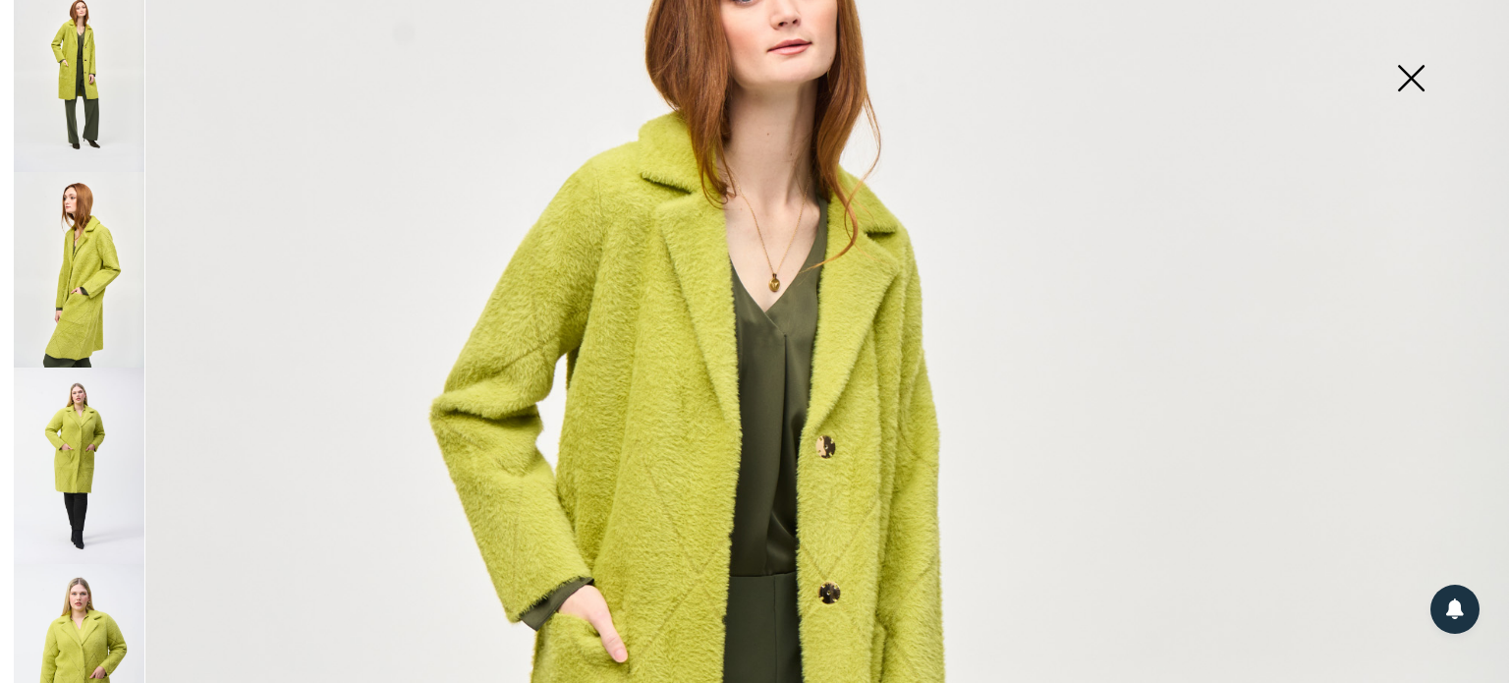
scroll to position [386, 0]
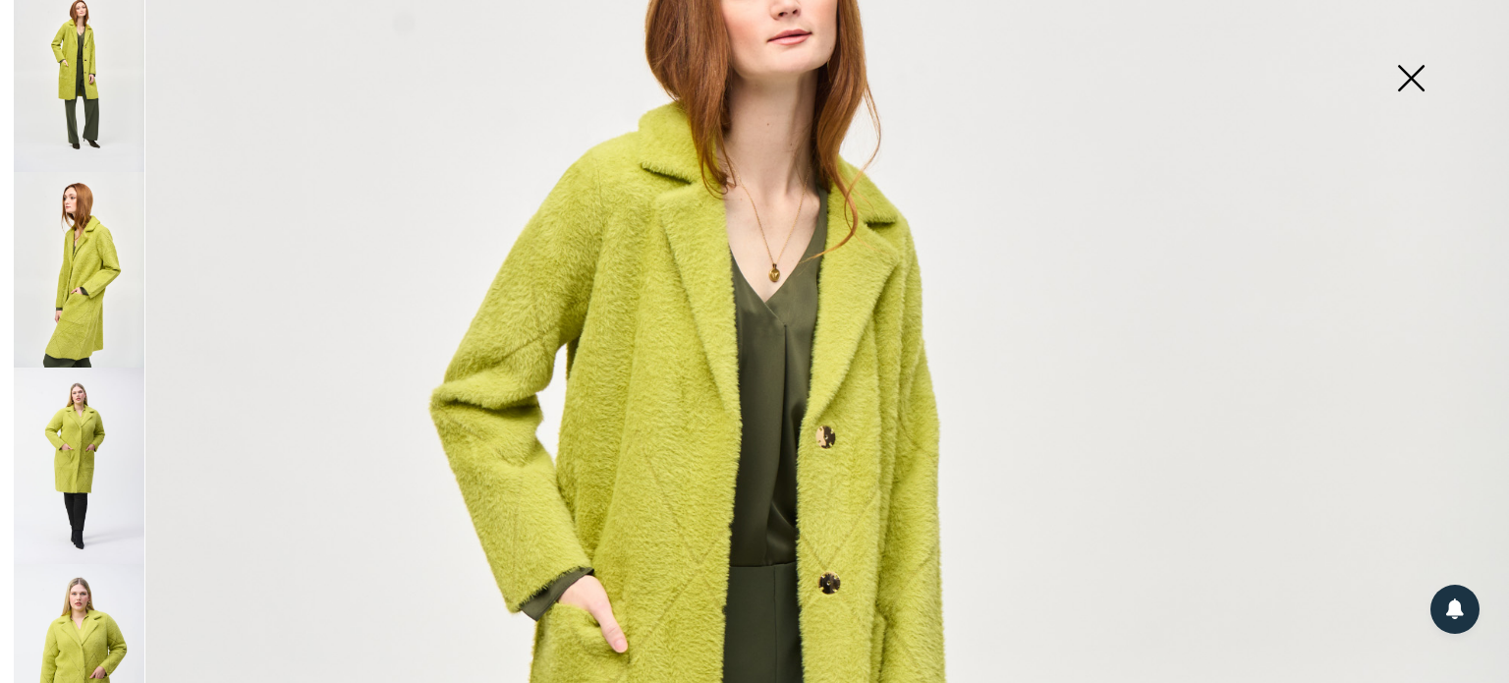
click at [1419, 67] on img at bounding box center [1411, 79] width 98 height 101
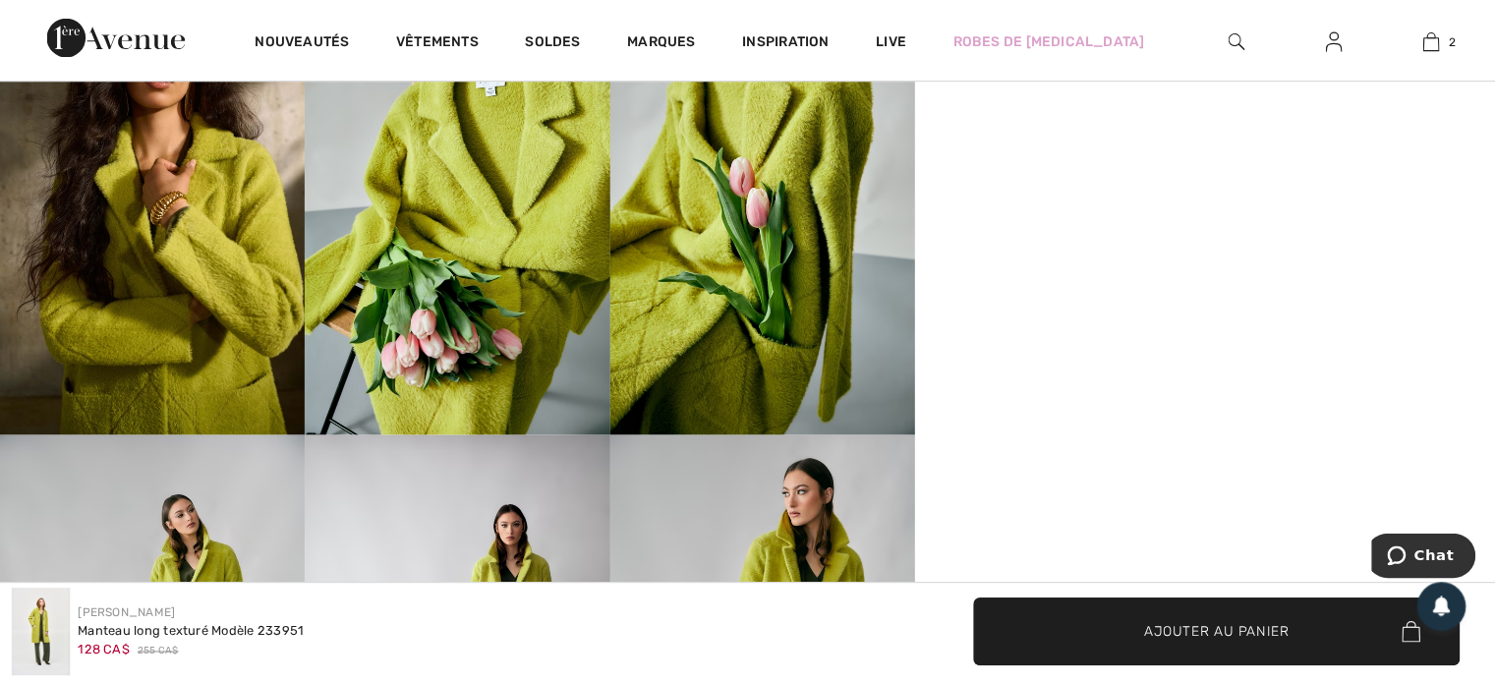
scroll to position [2187, 0]
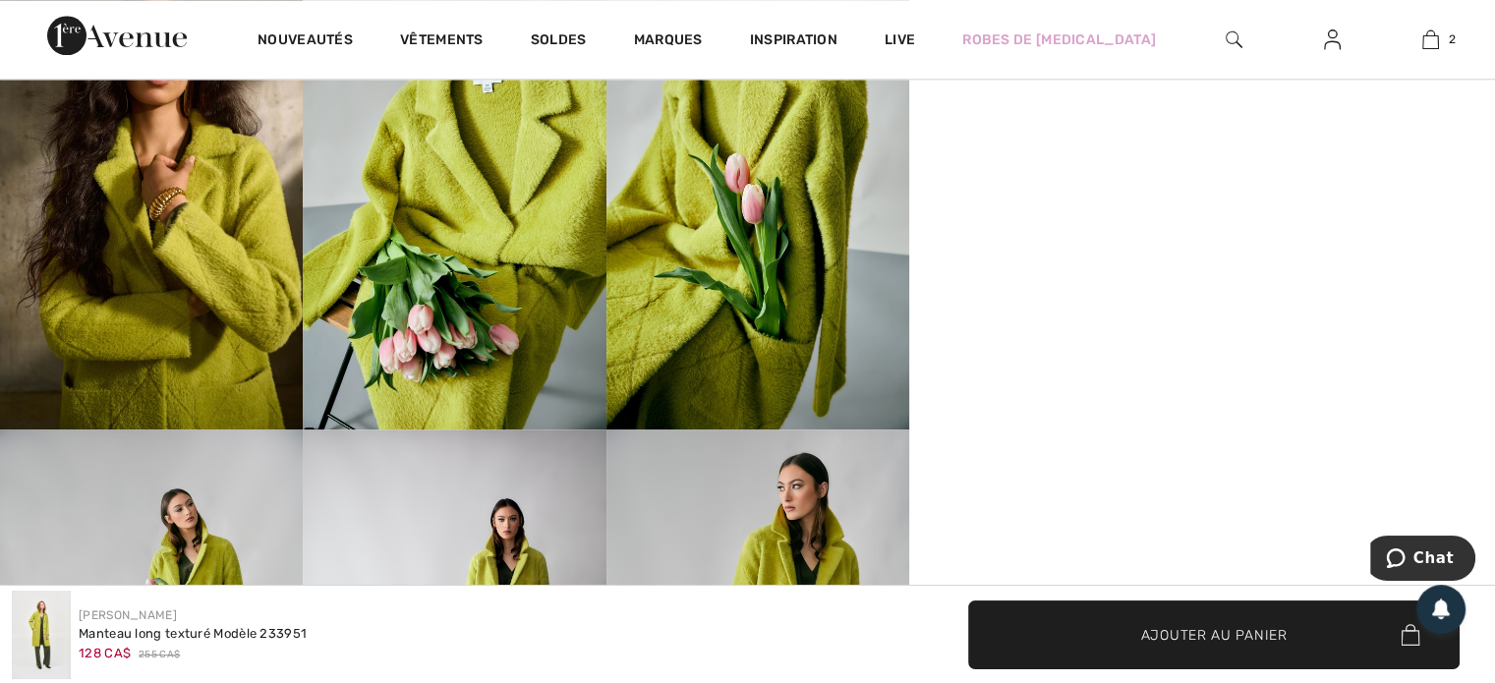
click at [177, 280] on img at bounding box center [151, 201] width 303 height 454
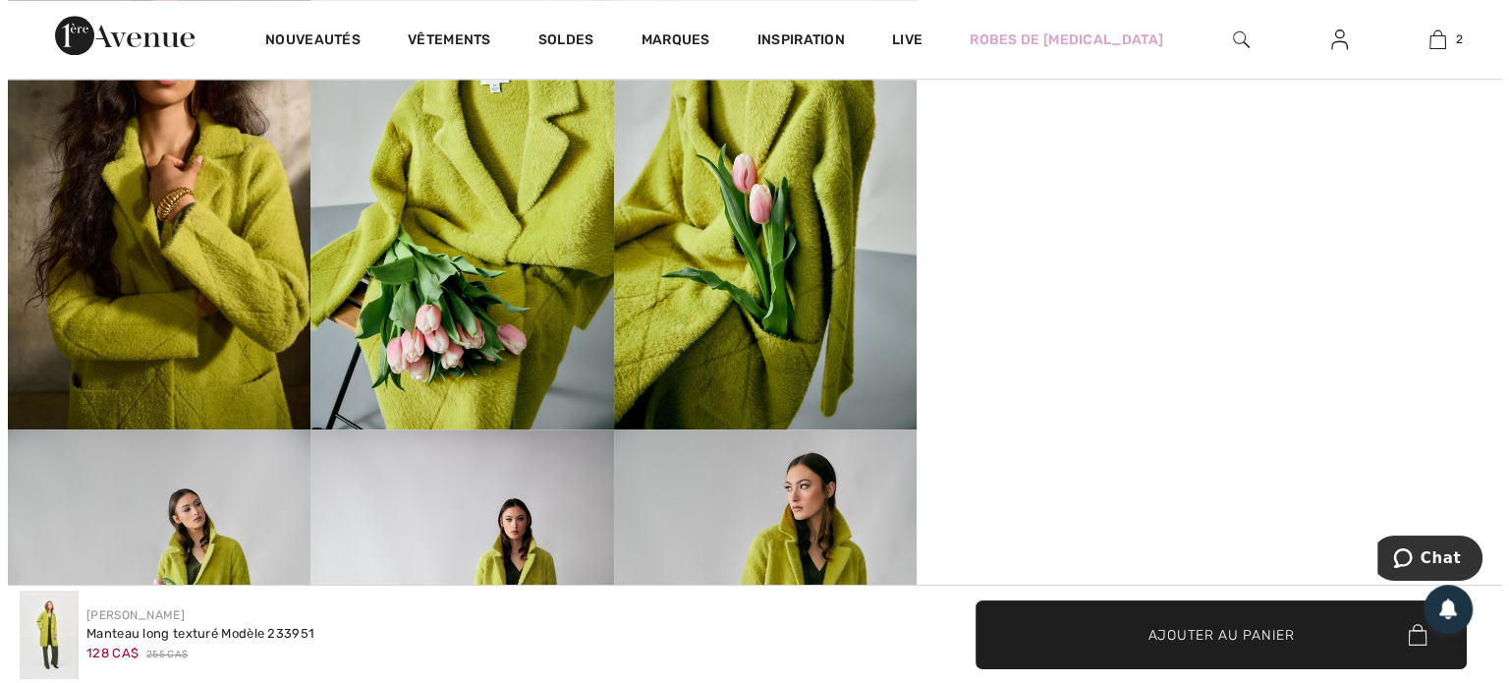
scroll to position [2221, 0]
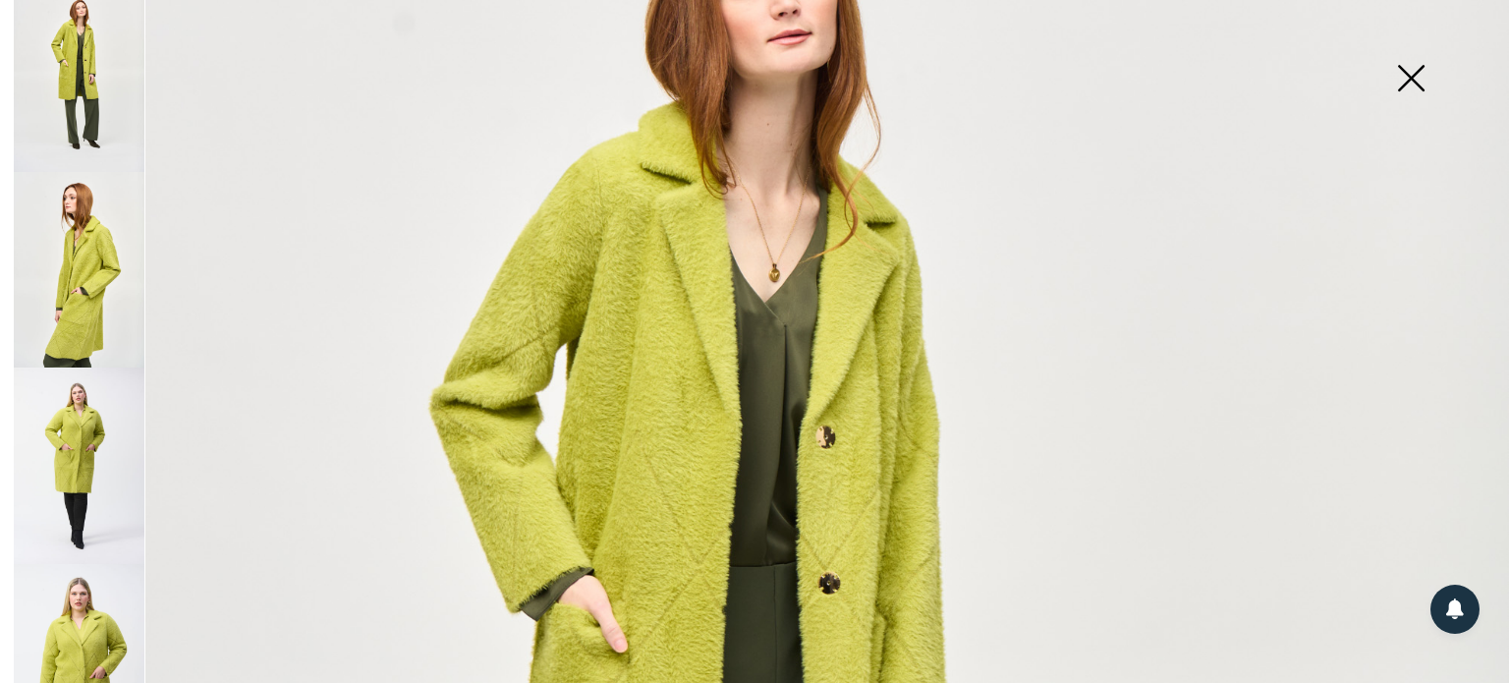
click at [1404, 81] on img at bounding box center [1411, 79] width 98 height 101
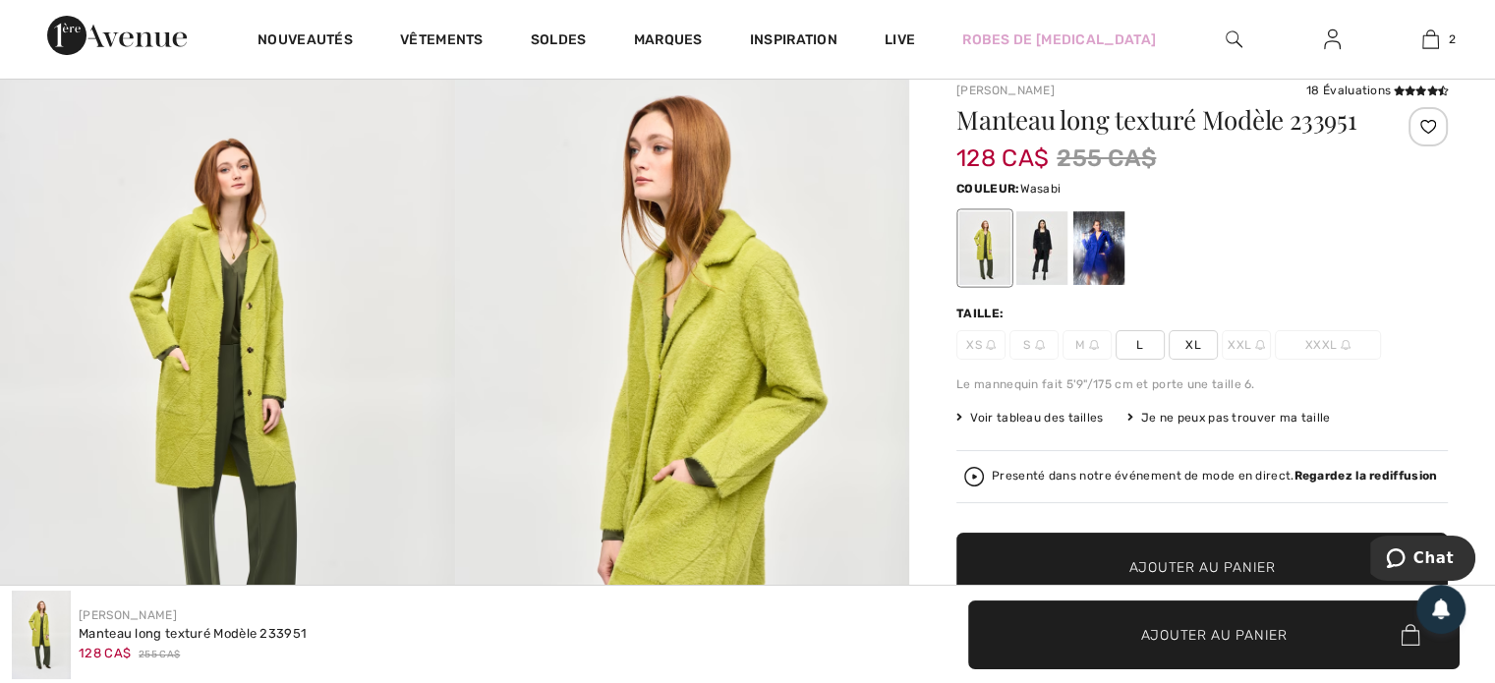
scroll to position [58, 0]
click at [1046, 246] on div at bounding box center [1041, 249] width 51 height 74
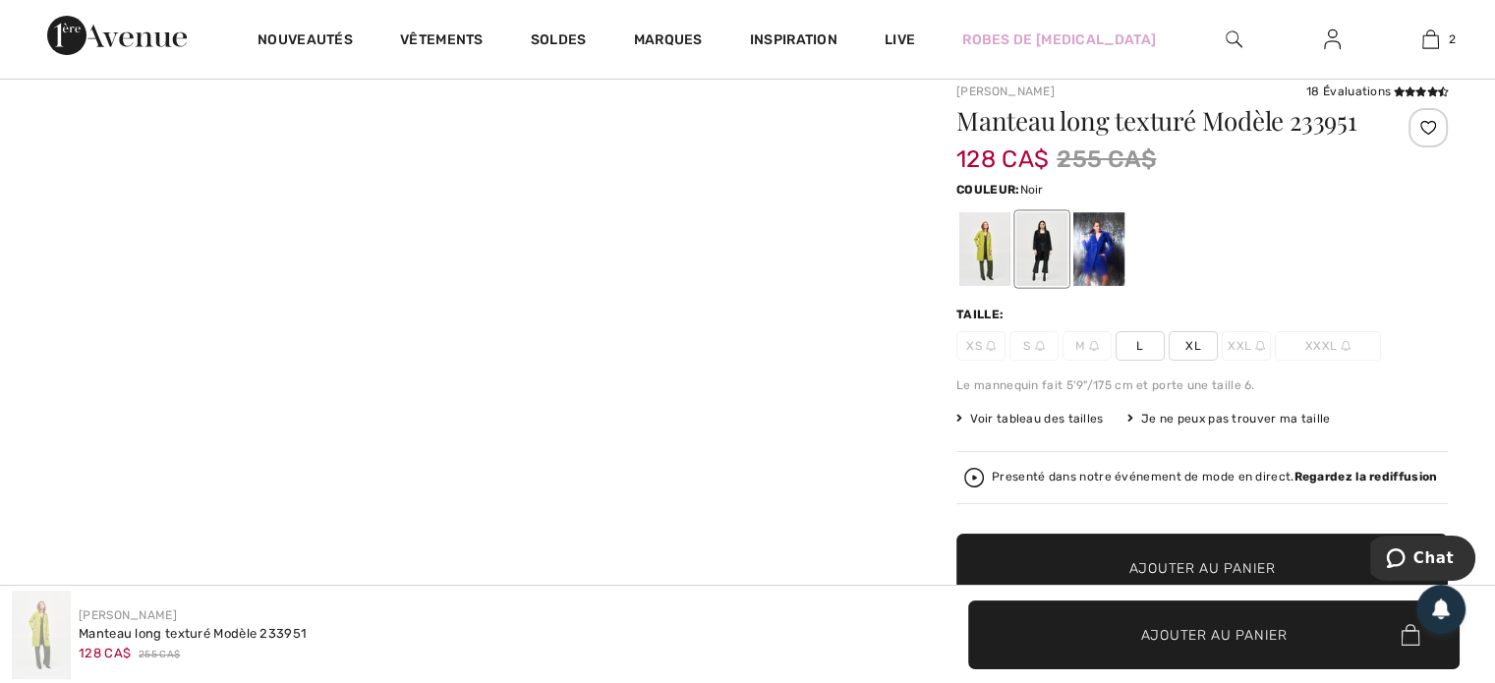
click at [1046, 246] on div at bounding box center [1041, 249] width 51 height 74
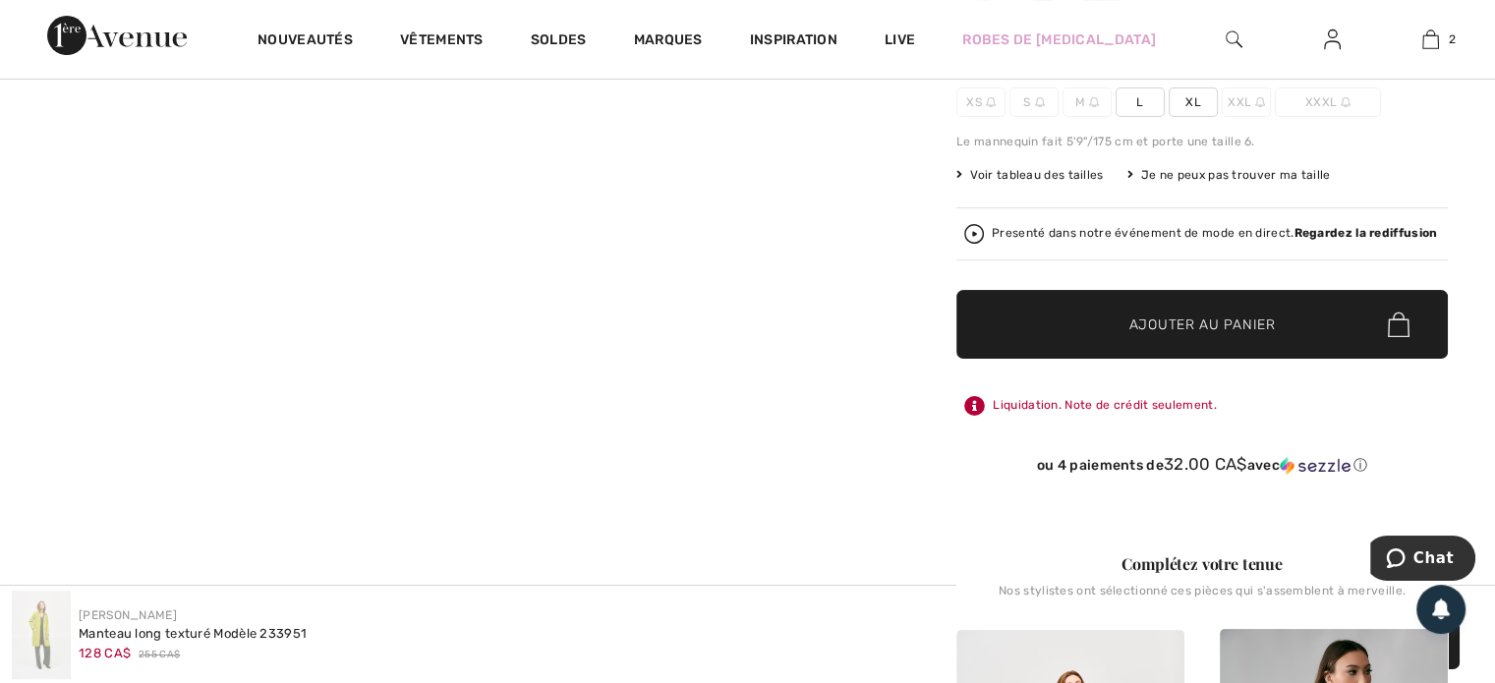
scroll to position [0, 0]
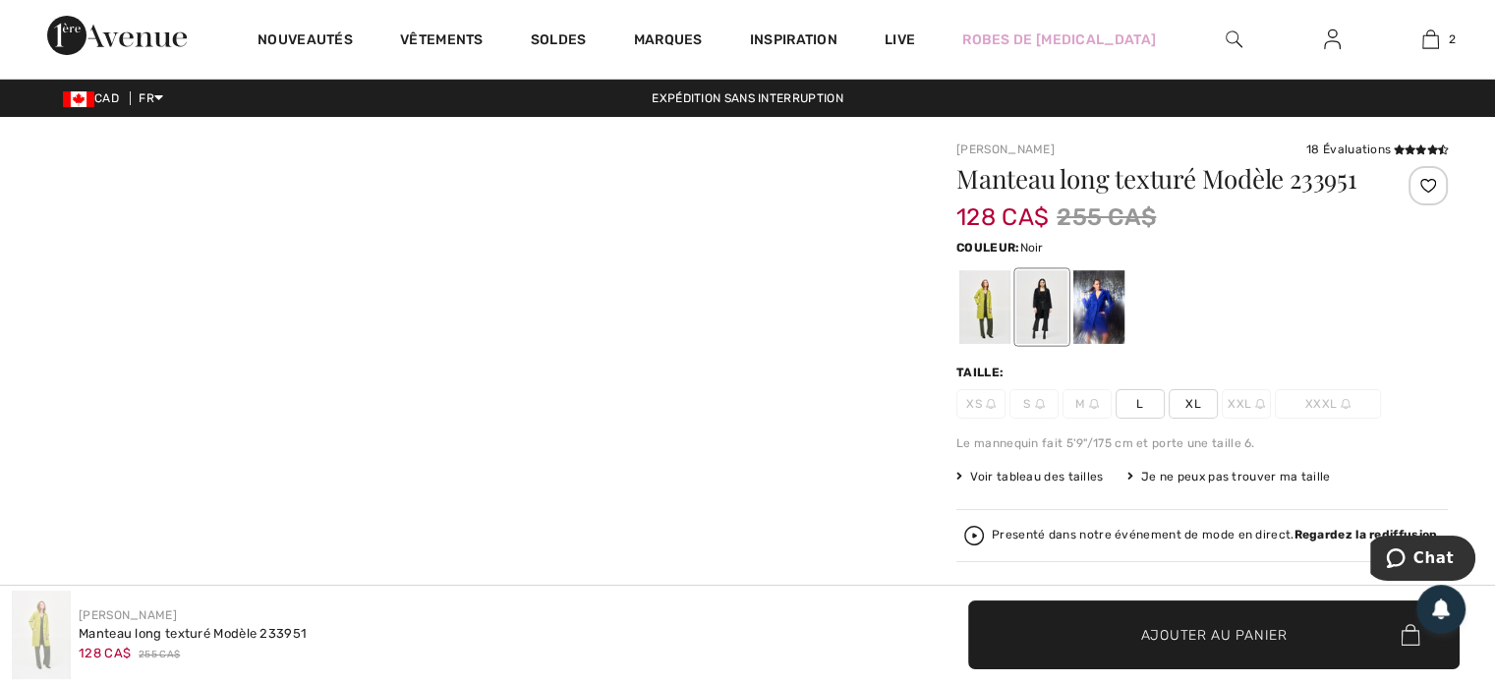
click at [1046, 297] on div at bounding box center [1041, 307] width 51 height 74
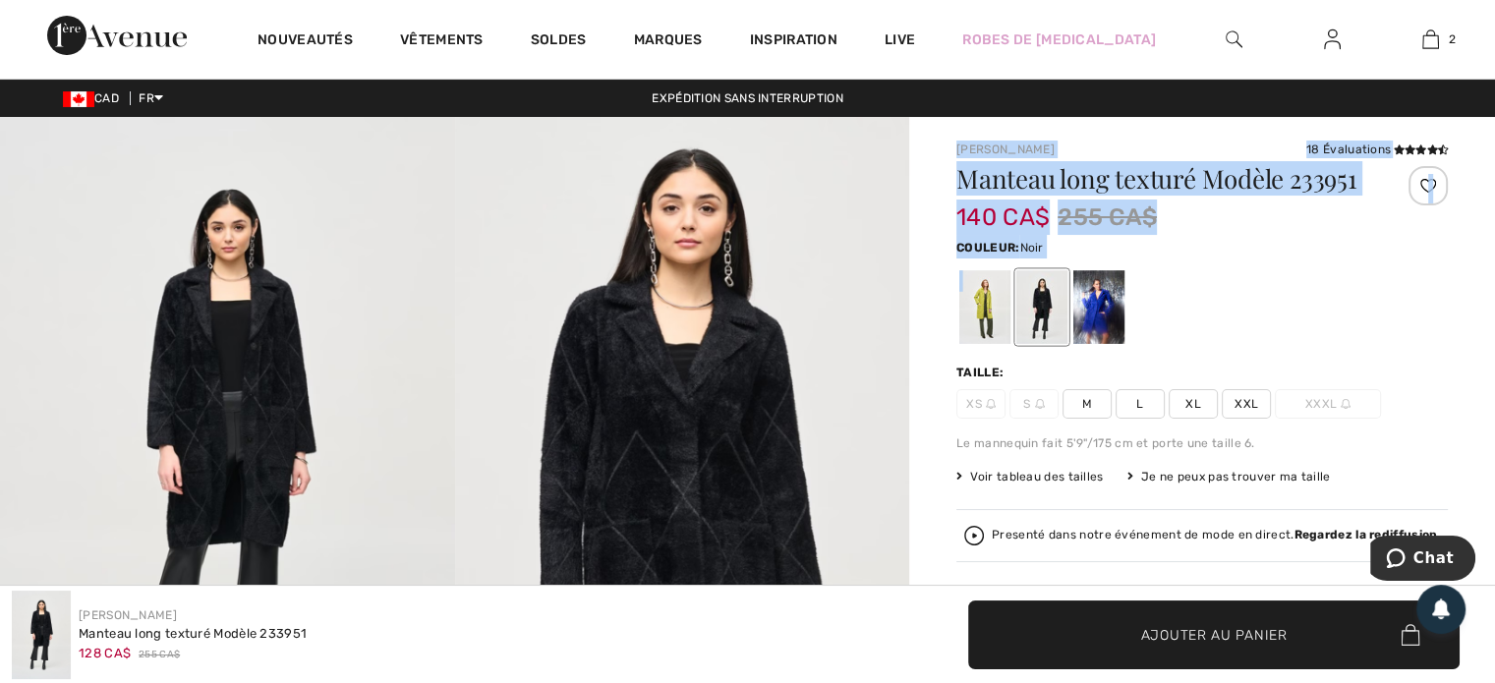
drag, startPoint x: 1046, startPoint y: 297, endPoint x: 724, endPoint y: 336, distance: 323.7
click at [247, 458] on img at bounding box center [227, 458] width 455 height 682
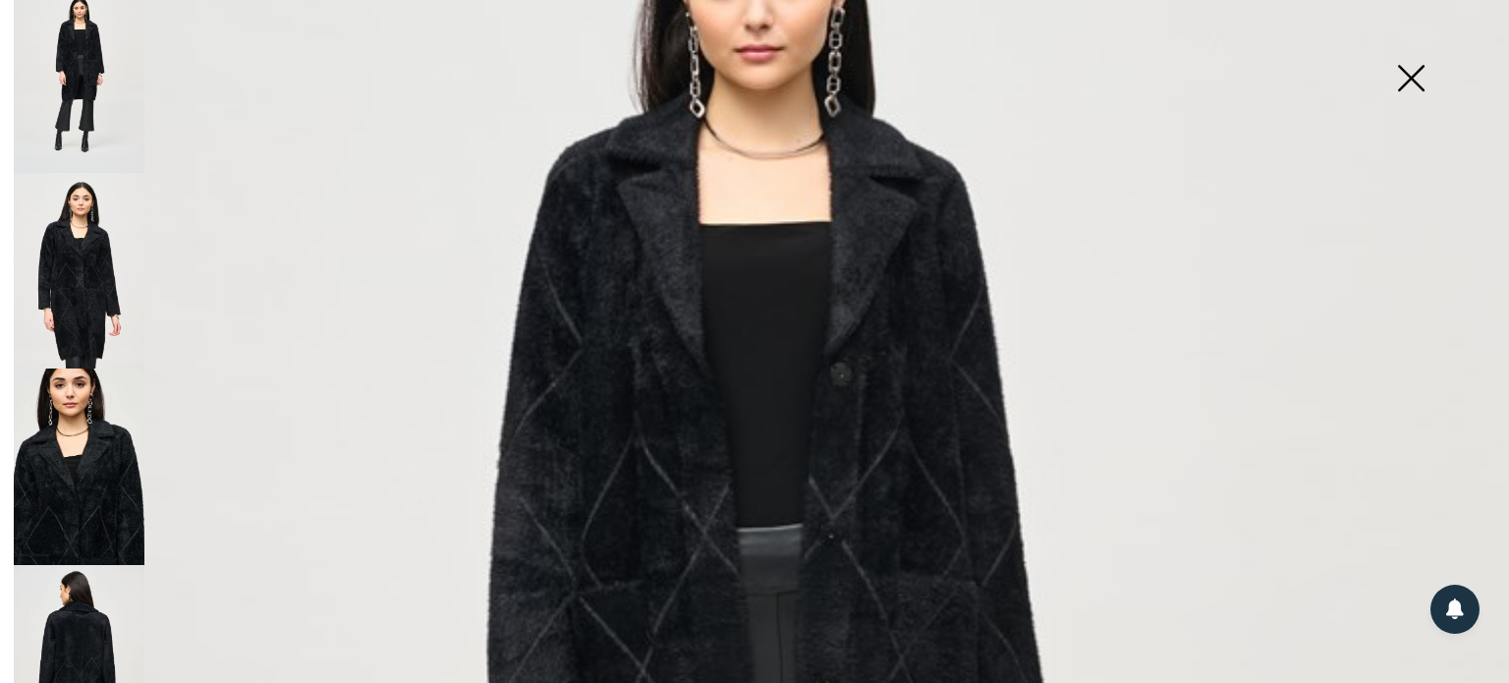
click at [139, 459] on img at bounding box center [79, 466] width 131 height 197
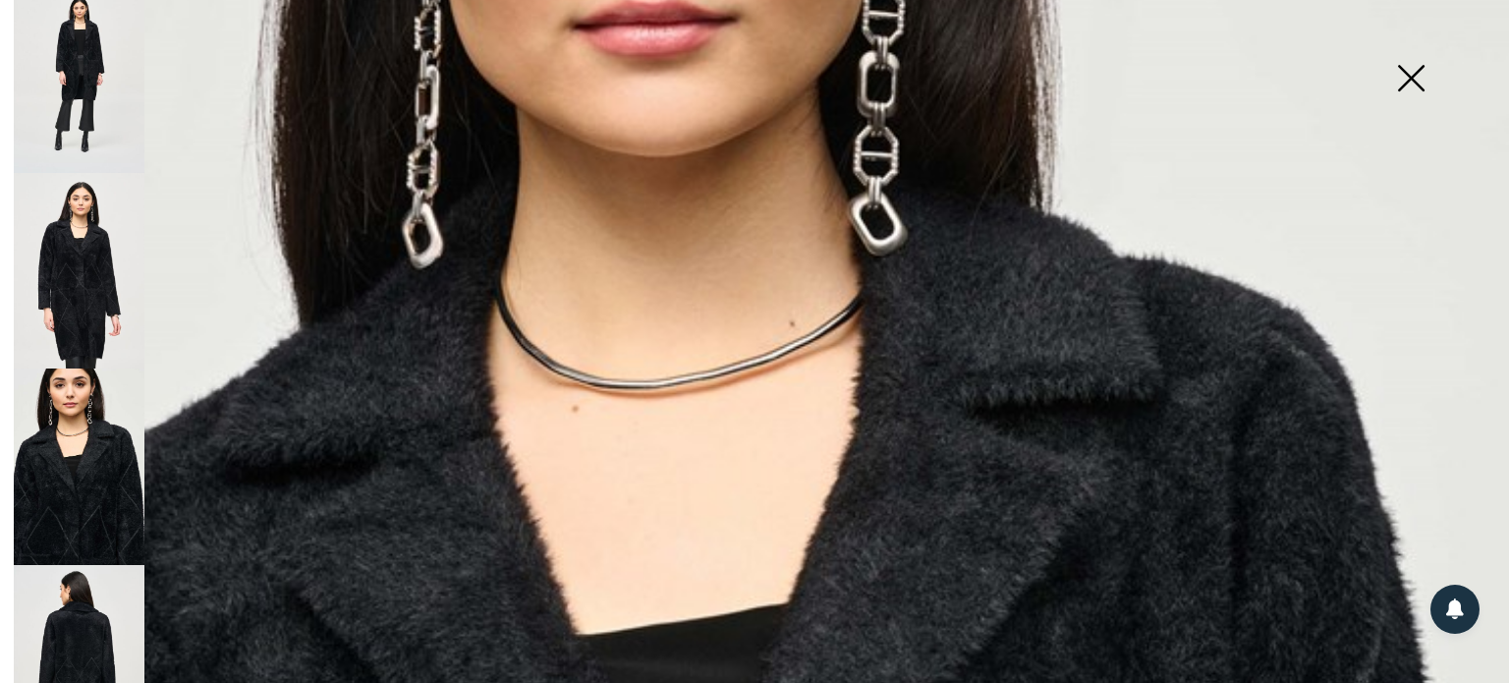
click at [84, 625] on img at bounding box center [79, 663] width 131 height 197
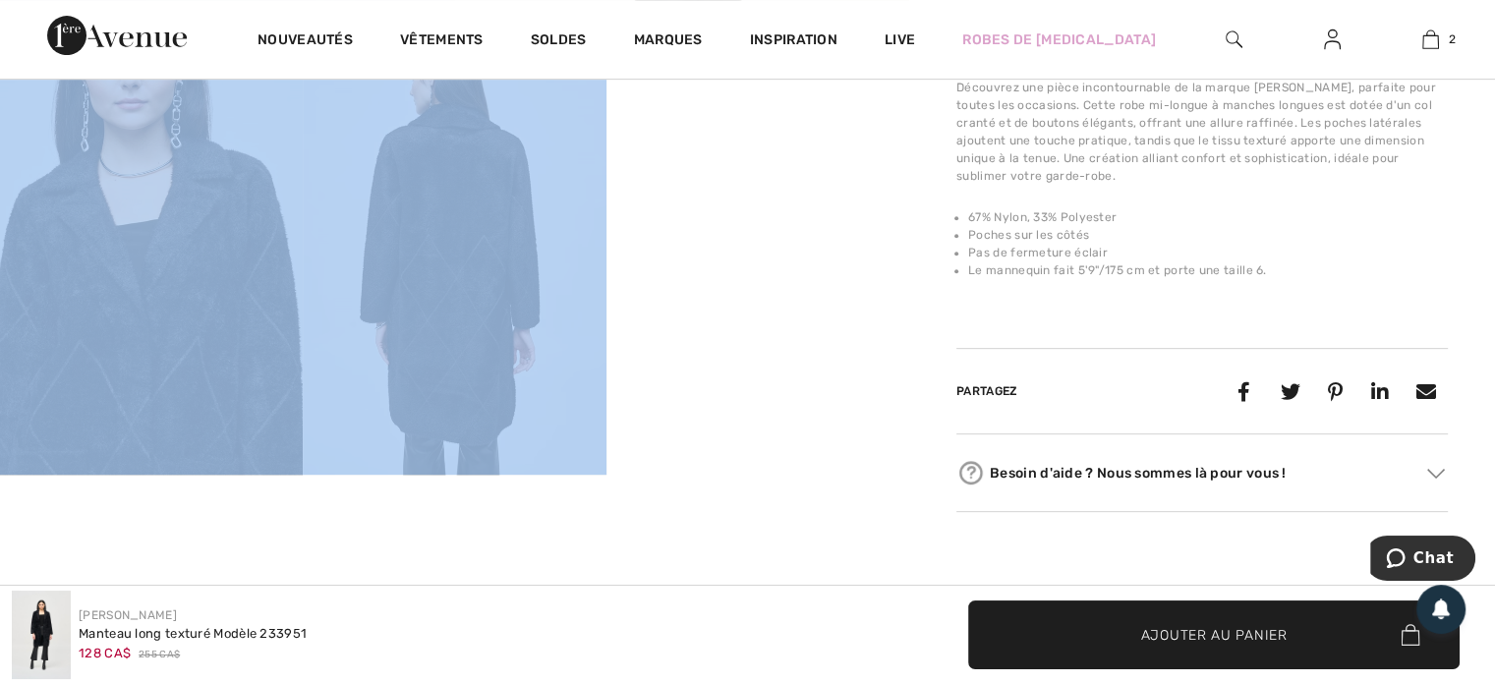
scroll to position [783, 0]
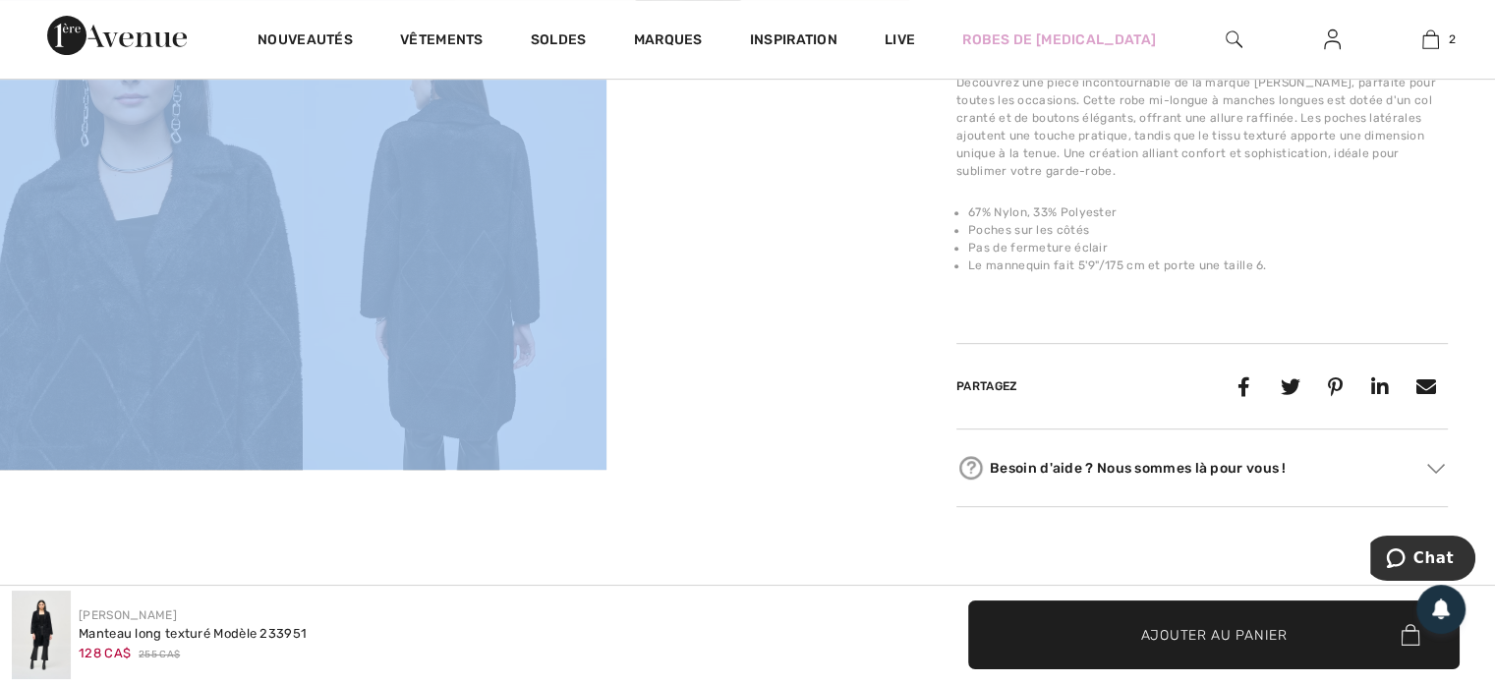
click at [752, 563] on div "Your browser does not support the video tag. Your browser does not support the …" at bounding box center [454, 129] width 909 height 1591
click at [734, 550] on div "Your browser does not support the video tag. Your browser does not support the …" at bounding box center [454, 129] width 909 height 1591
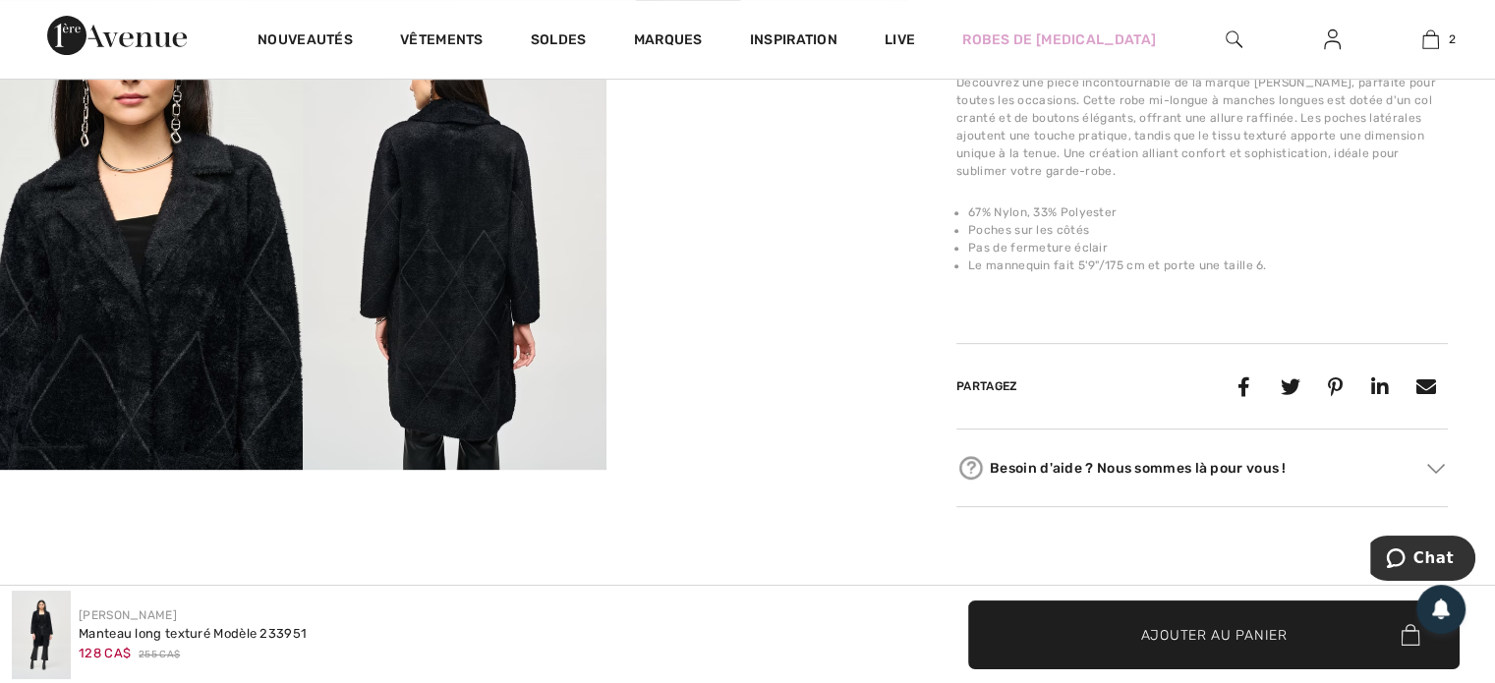
click at [740, 543] on div "Your browser does not support the video tag. Your browser does not support the …" at bounding box center [454, 129] width 909 height 1591
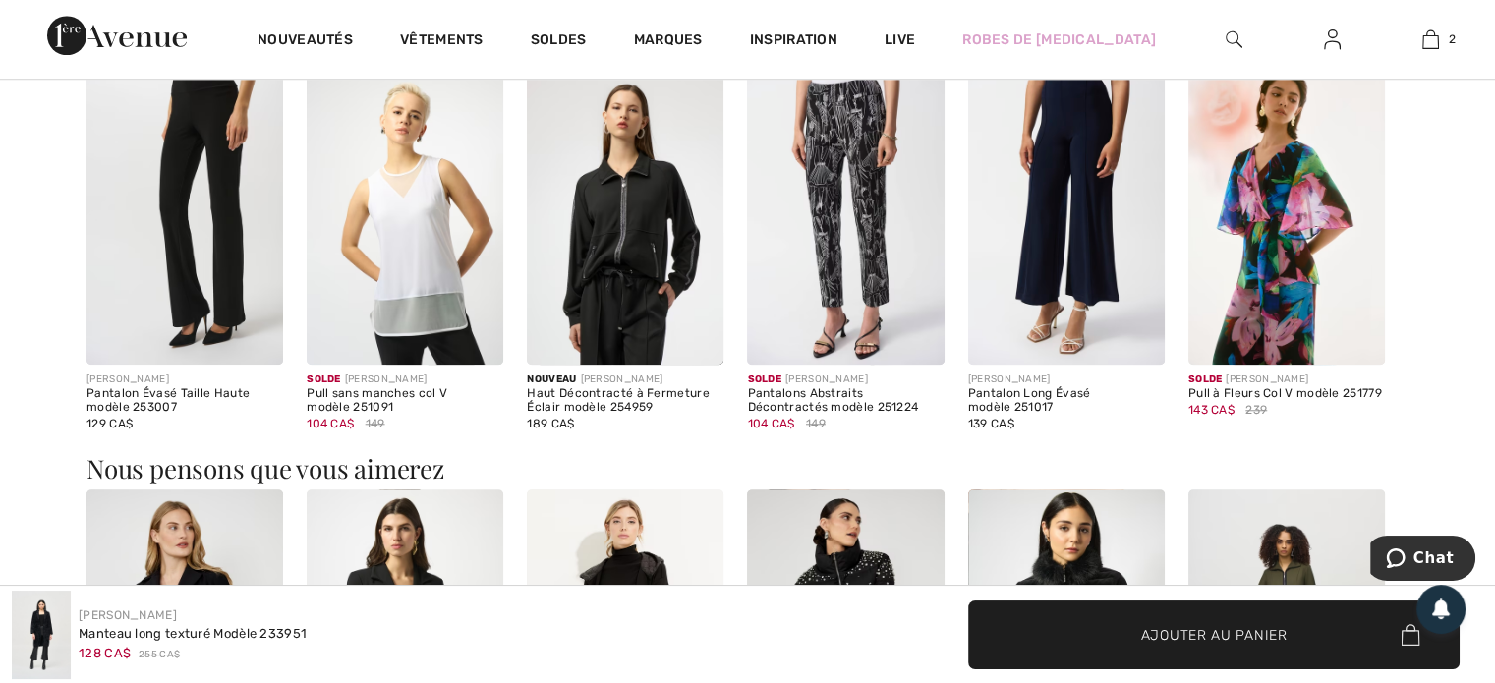
scroll to position [1697, 0]
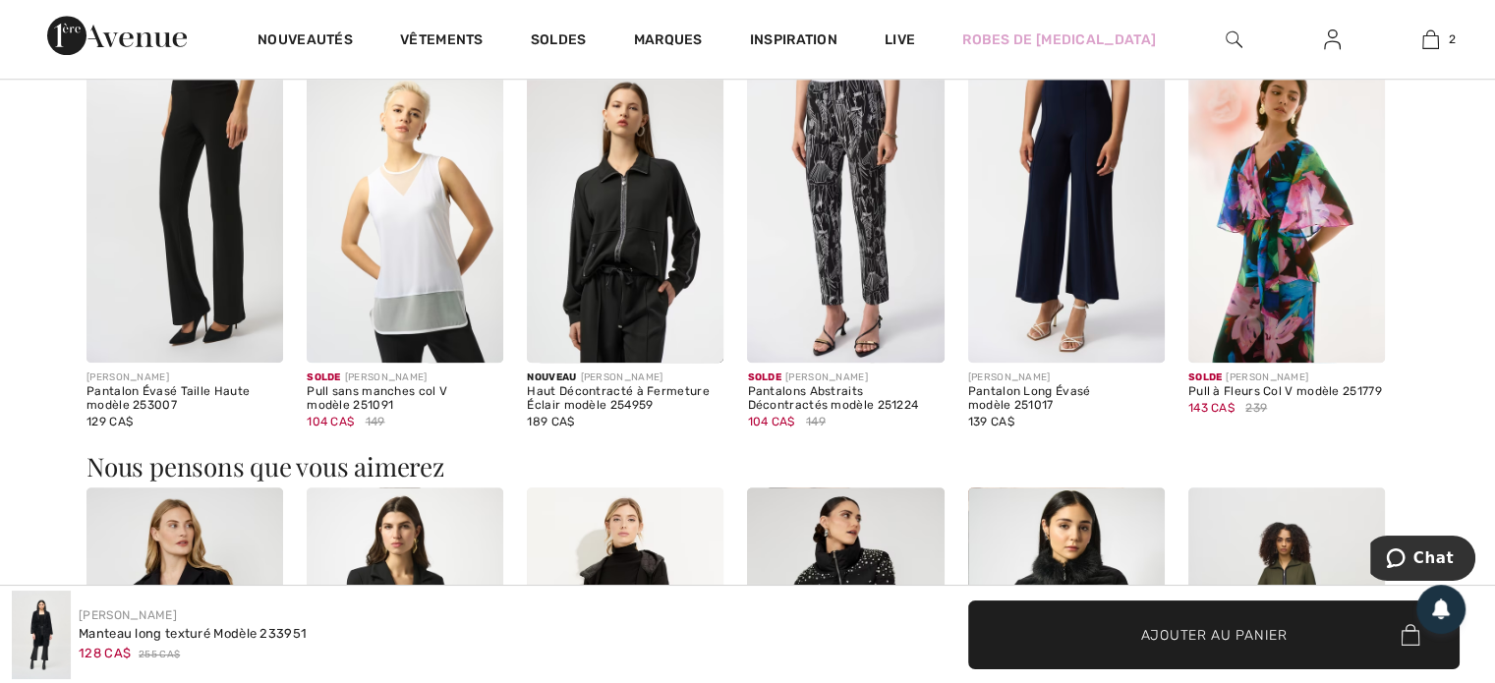
click at [678, 293] on img at bounding box center [625, 215] width 197 height 295
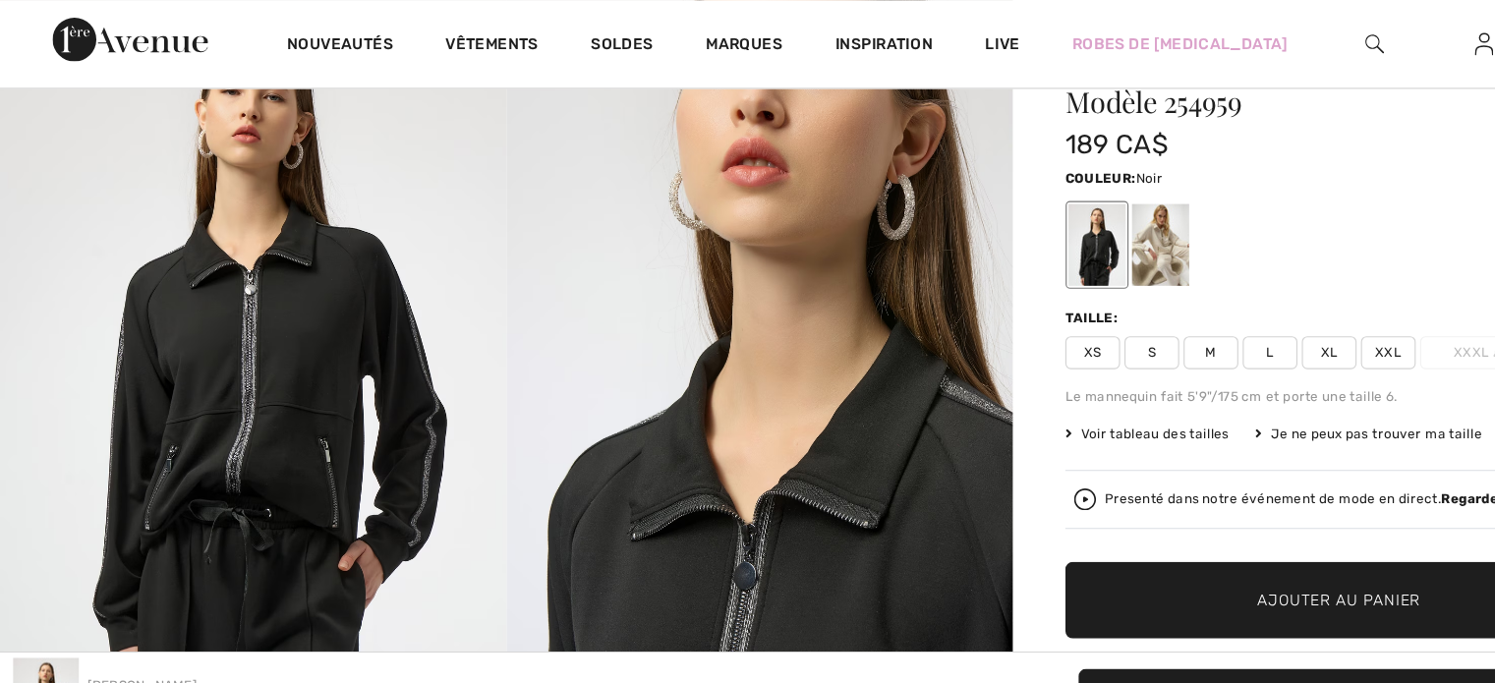
scroll to position [120, 0]
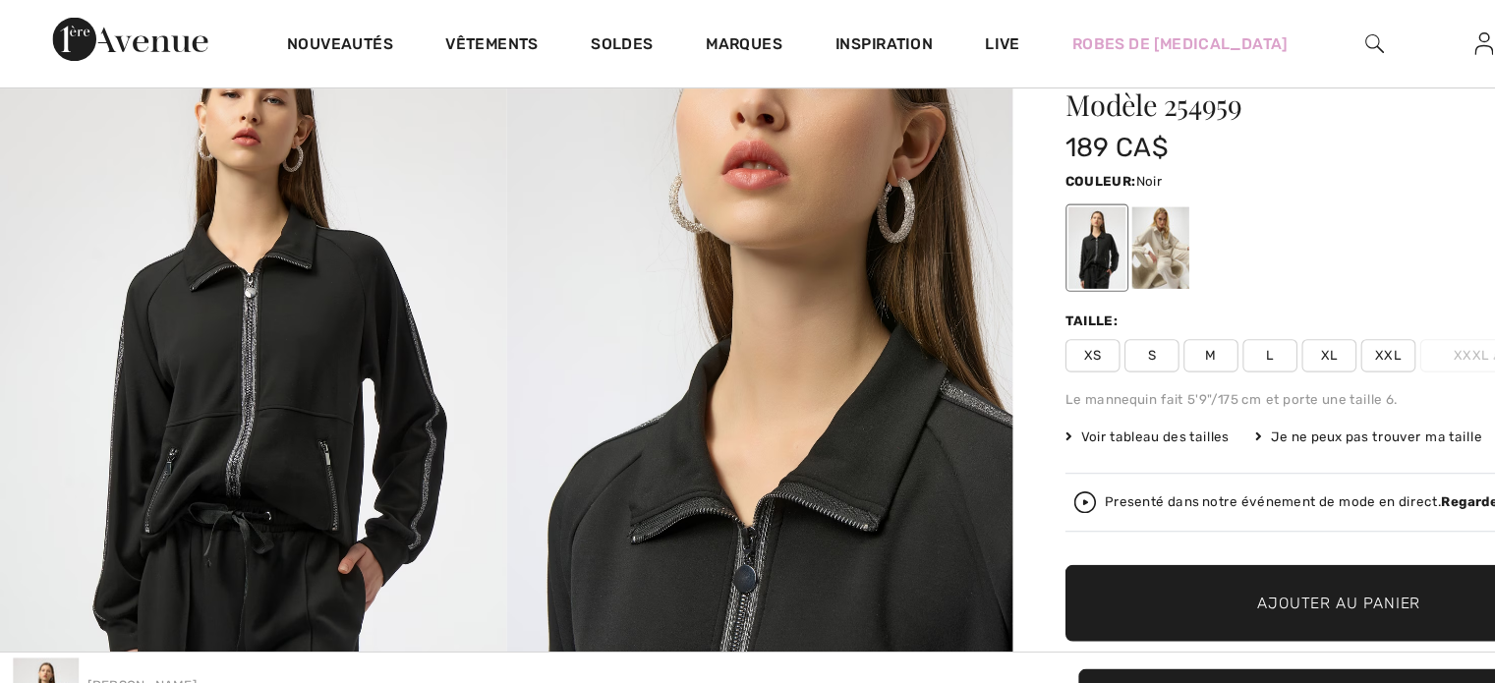
click at [1038, 214] on div at bounding box center [1041, 223] width 51 height 74
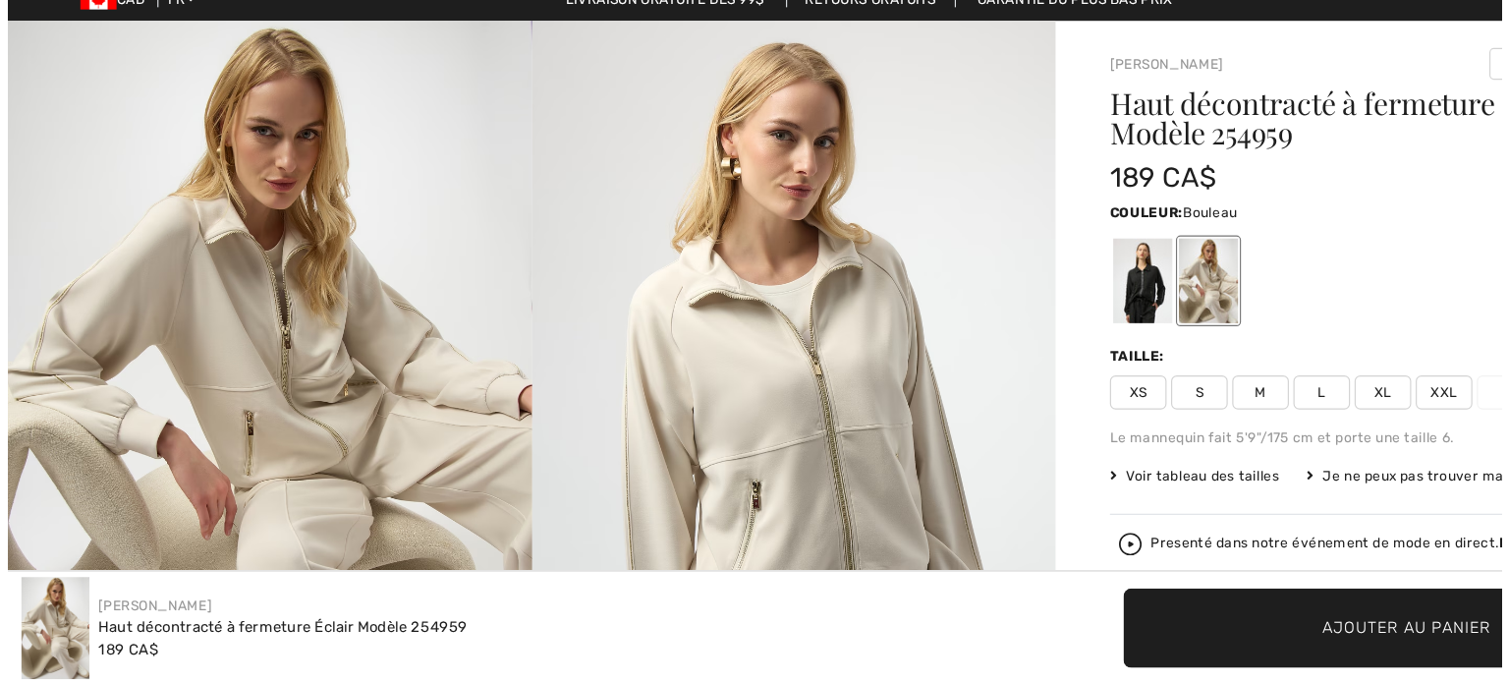
scroll to position [8, 0]
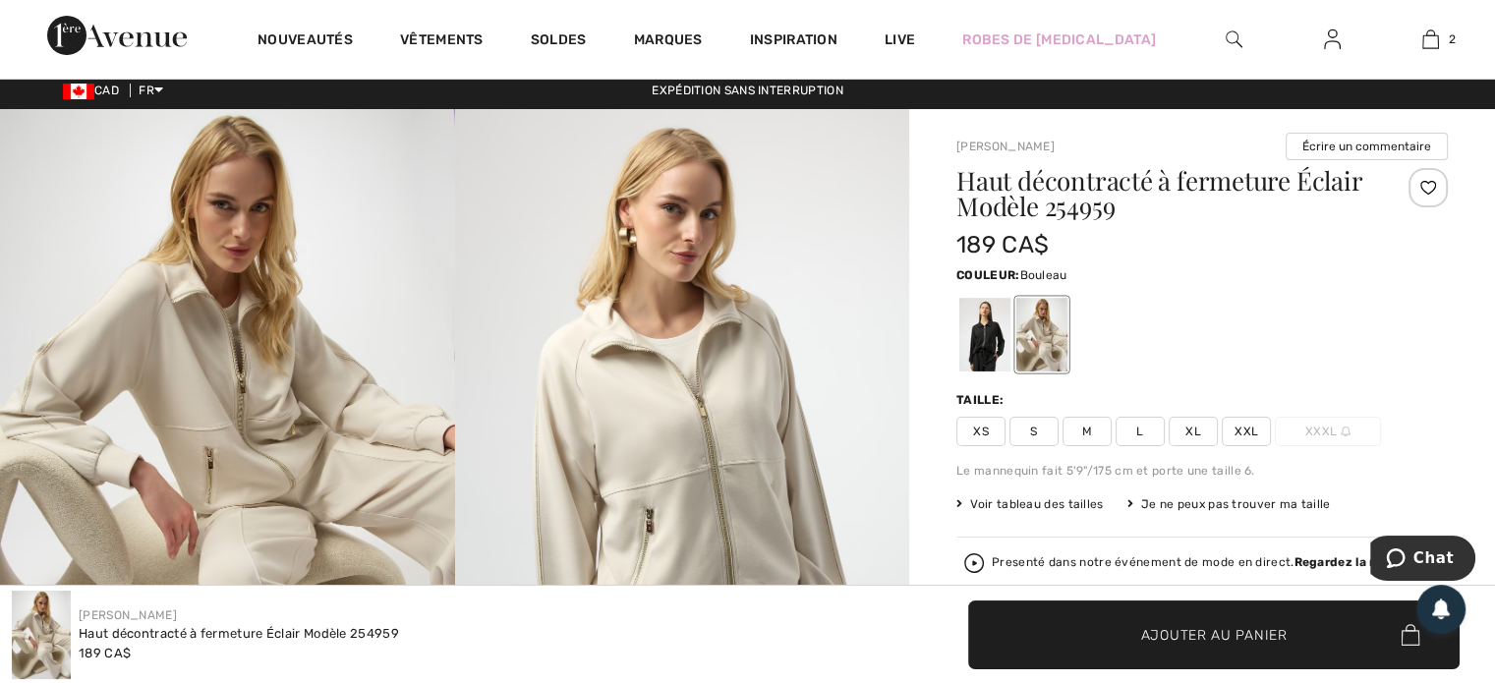
click at [612, 403] on img at bounding box center [682, 449] width 455 height 681
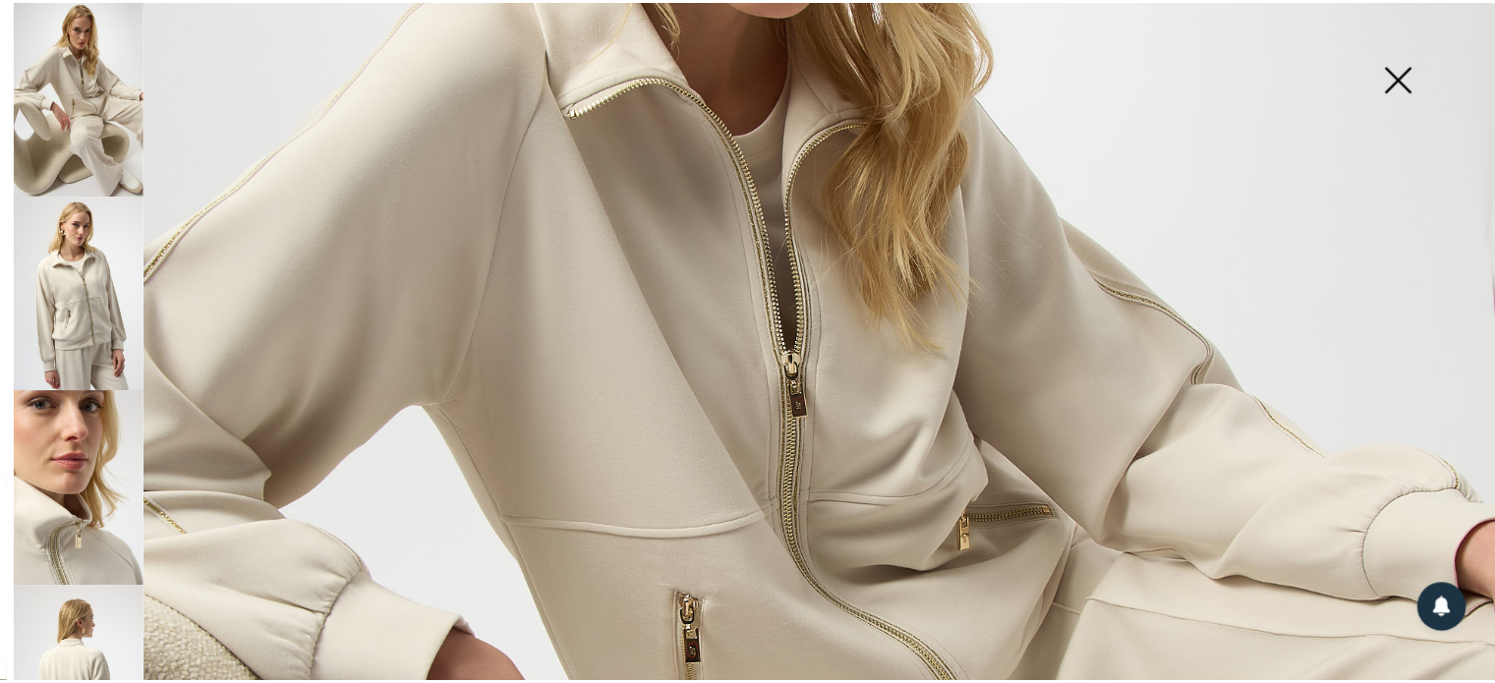
scroll to position [531, 0]
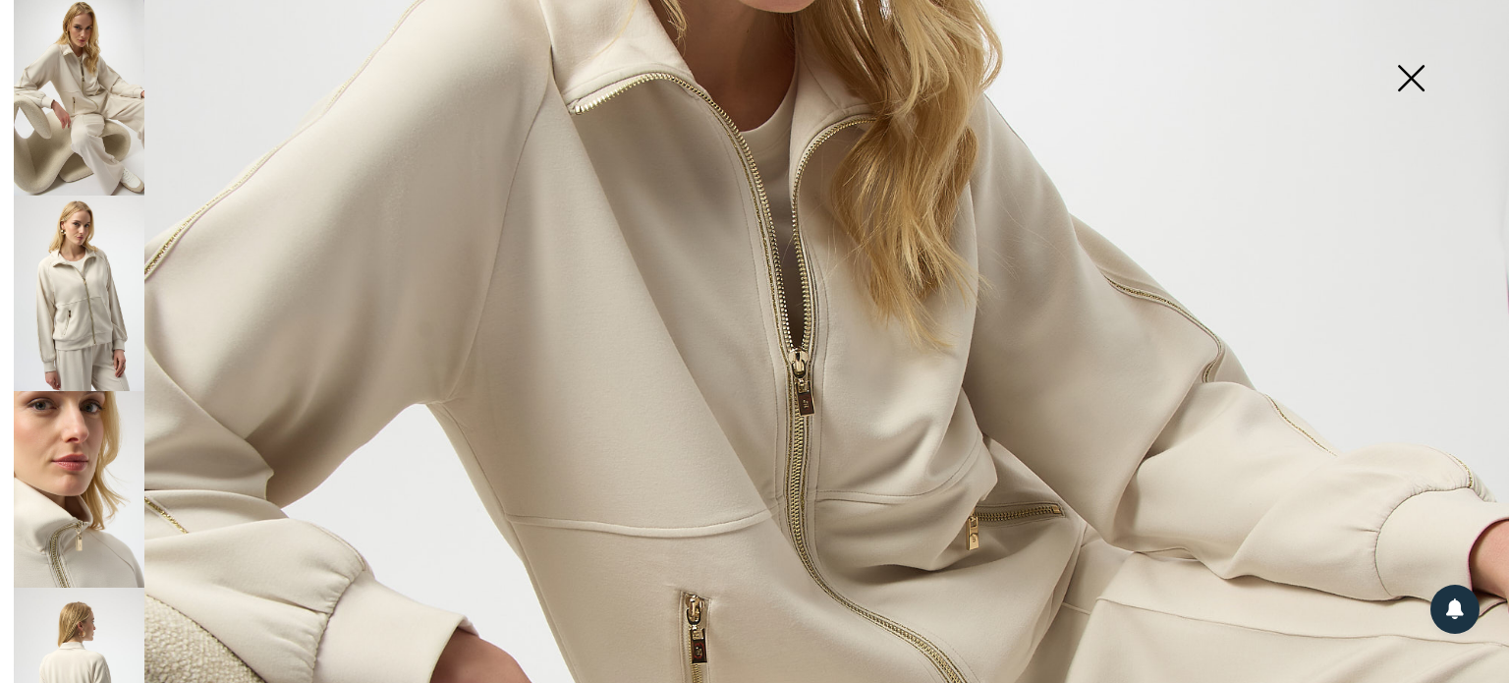
click at [612, 403] on img at bounding box center [754, 600] width 1509 height 2262
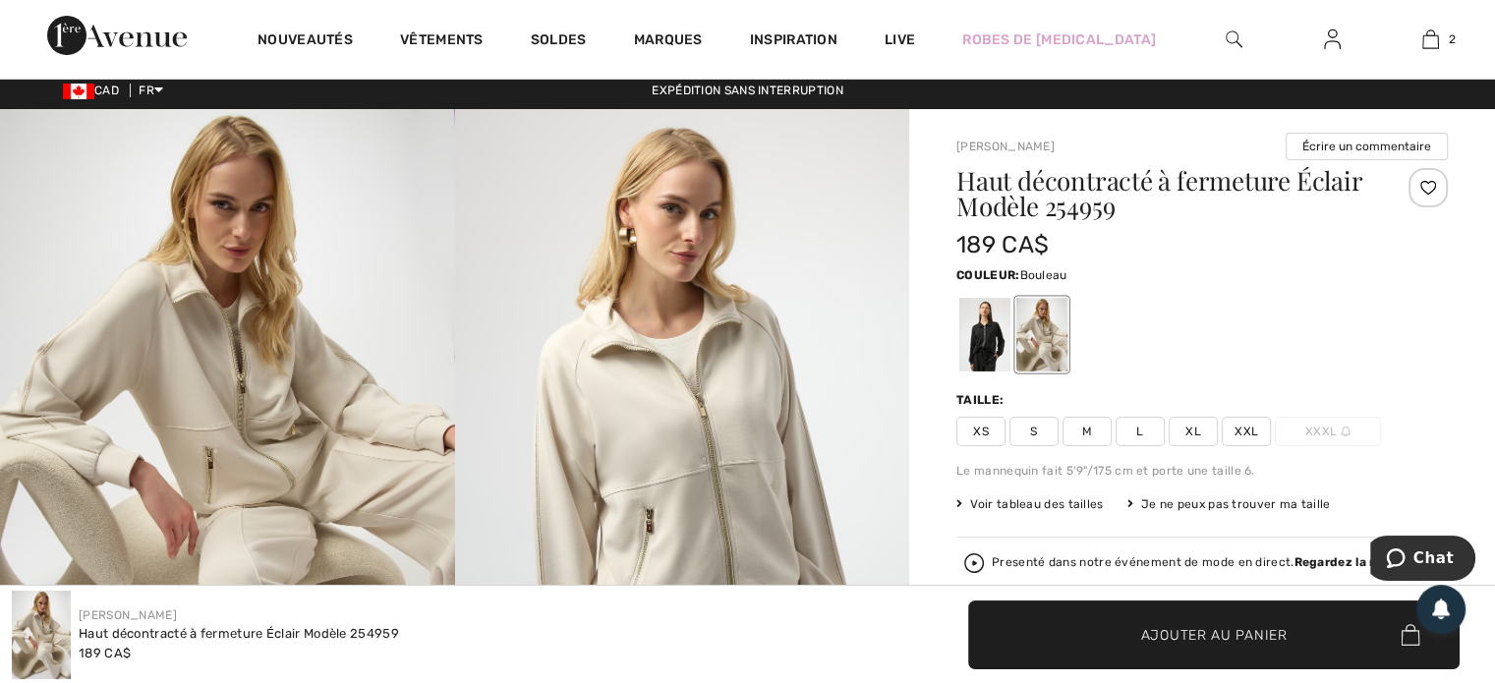
click at [612, 403] on img at bounding box center [682, 449] width 455 height 681
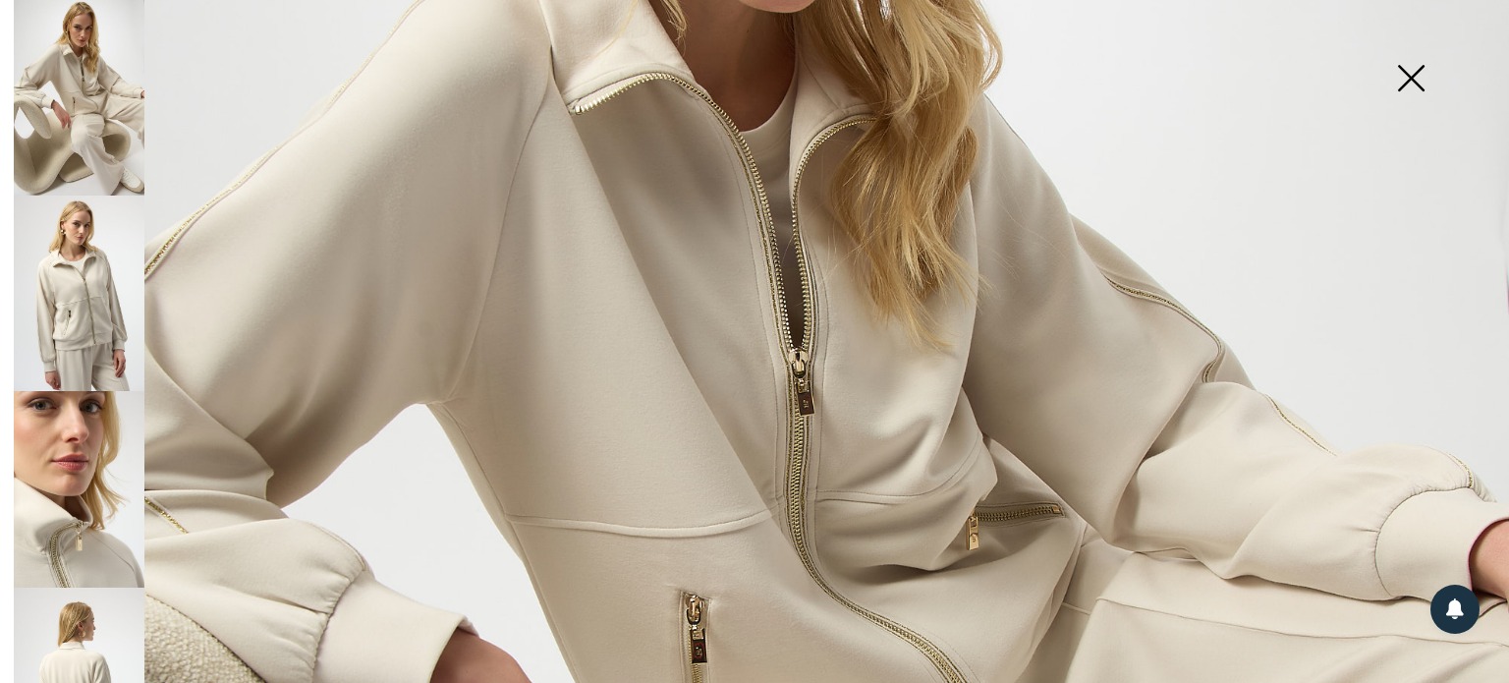
click at [612, 403] on img at bounding box center [754, 600] width 1509 height 2262
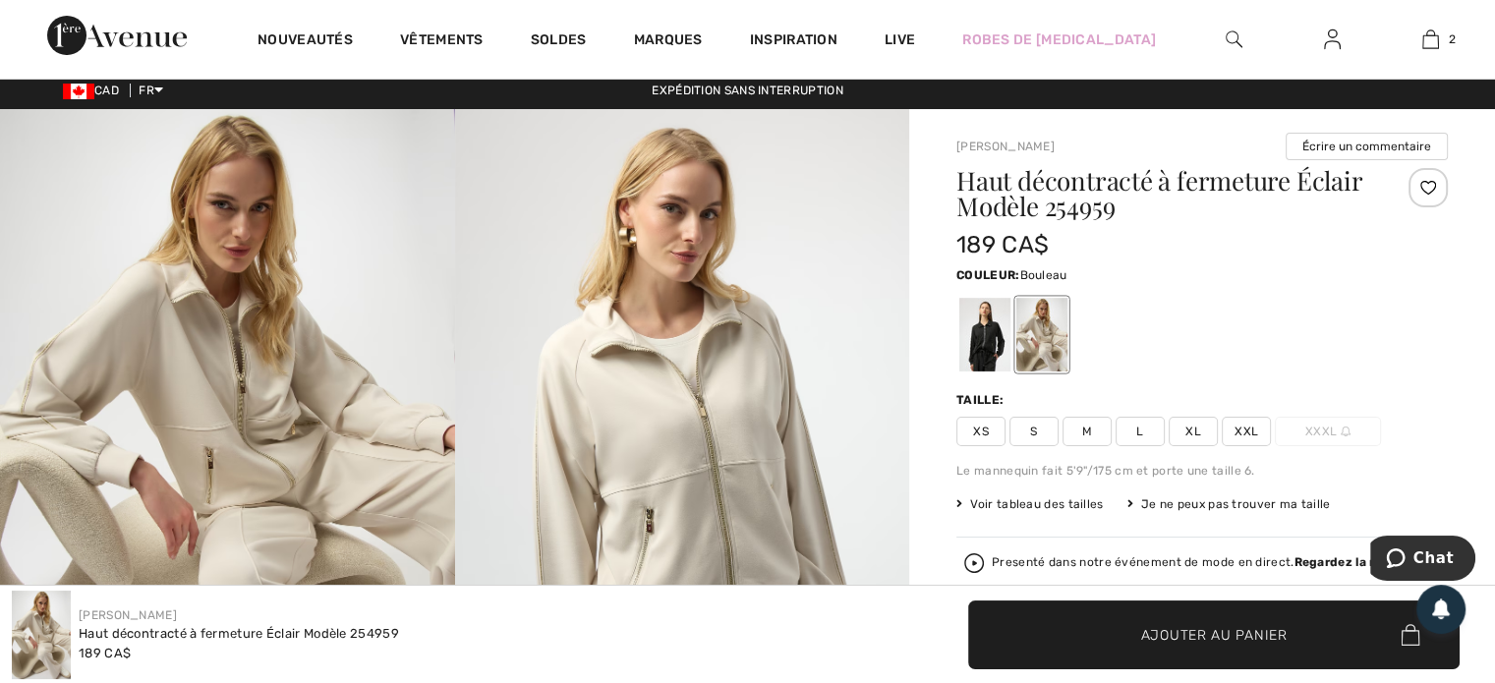
click at [988, 366] on div at bounding box center [984, 335] width 51 height 74
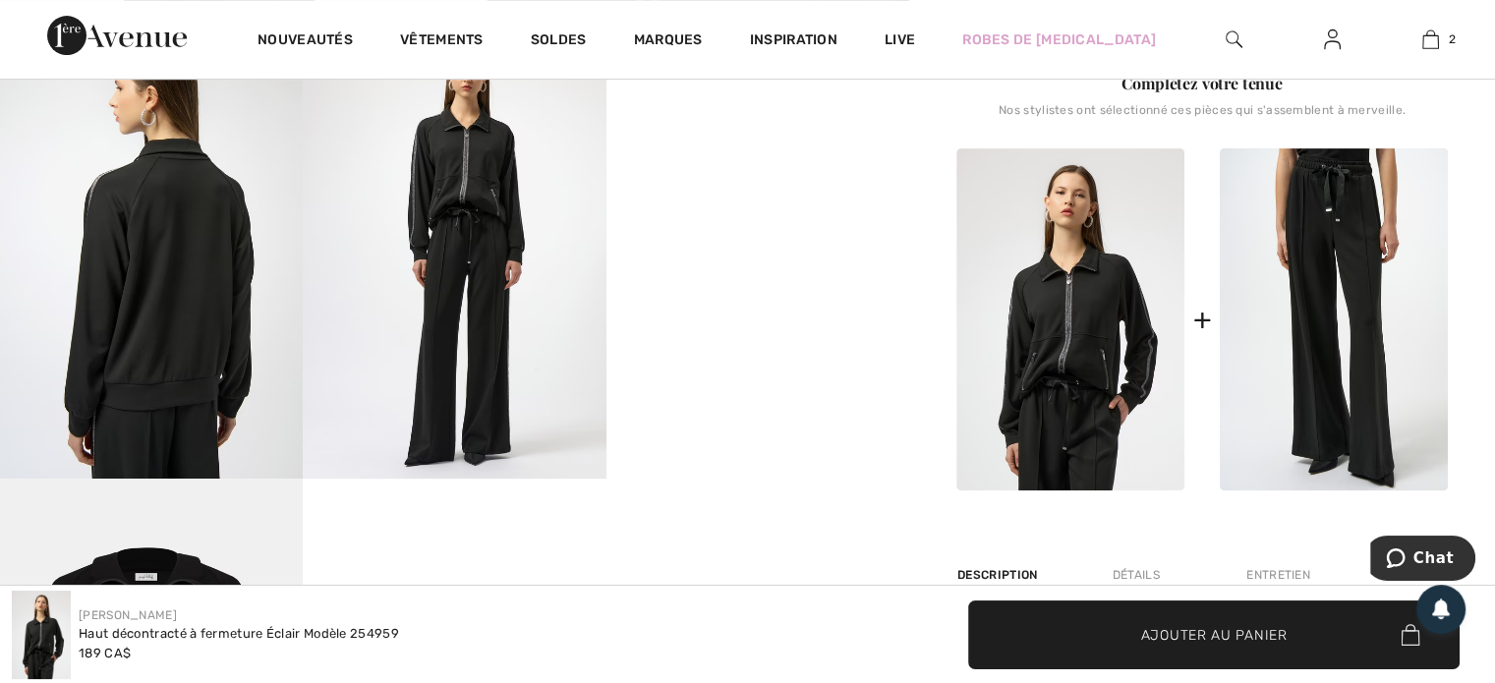
scroll to position [774, 0]
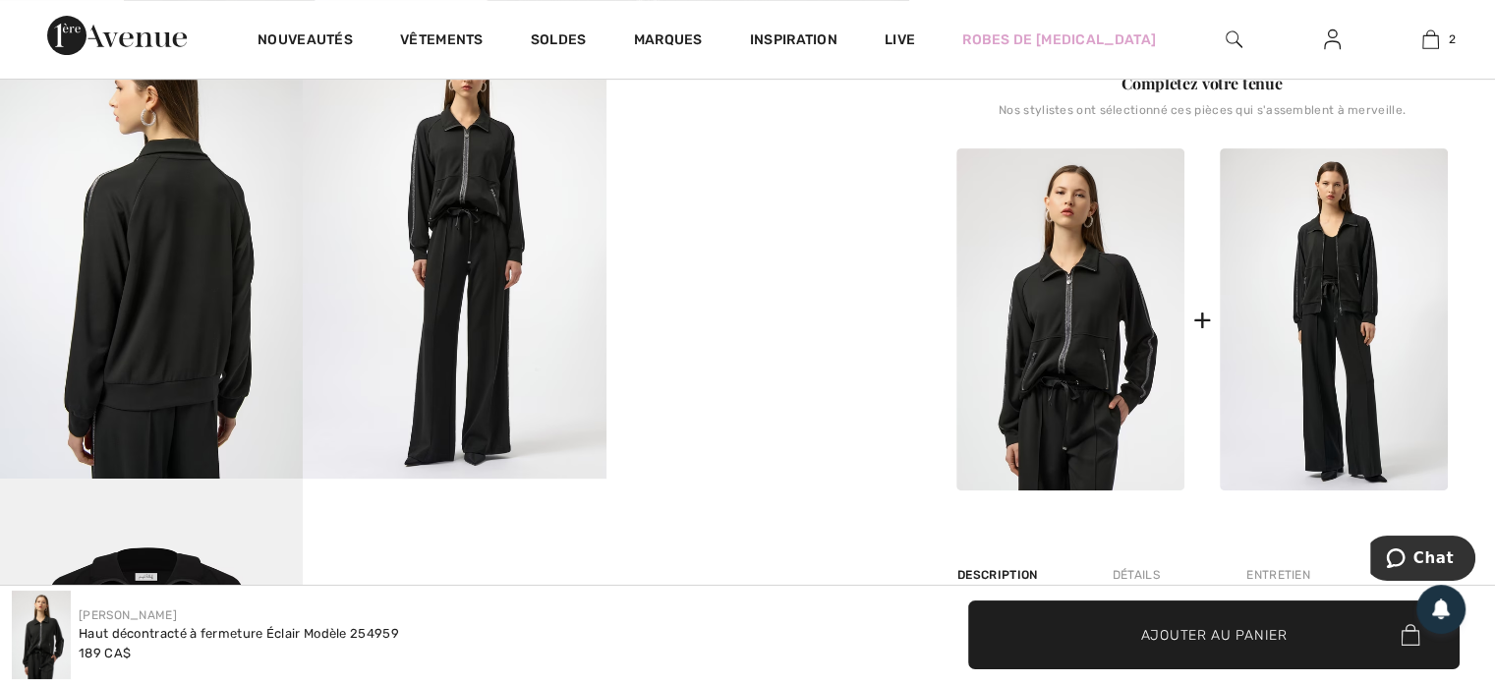
click at [1326, 261] on img at bounding box center [1333, 319] width 228 height 342
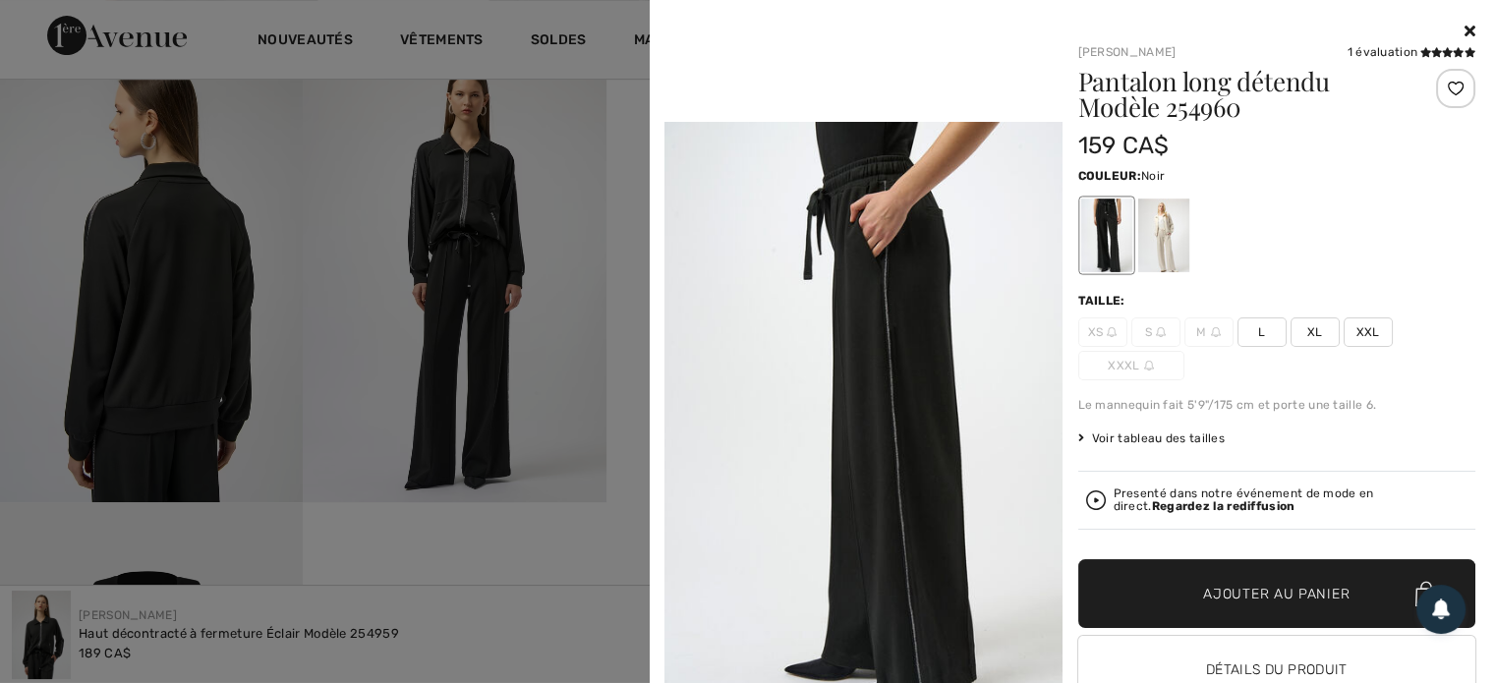
scroll to position [751, 0]
